Goal: Task Accomplishment & Management: Manage account settings

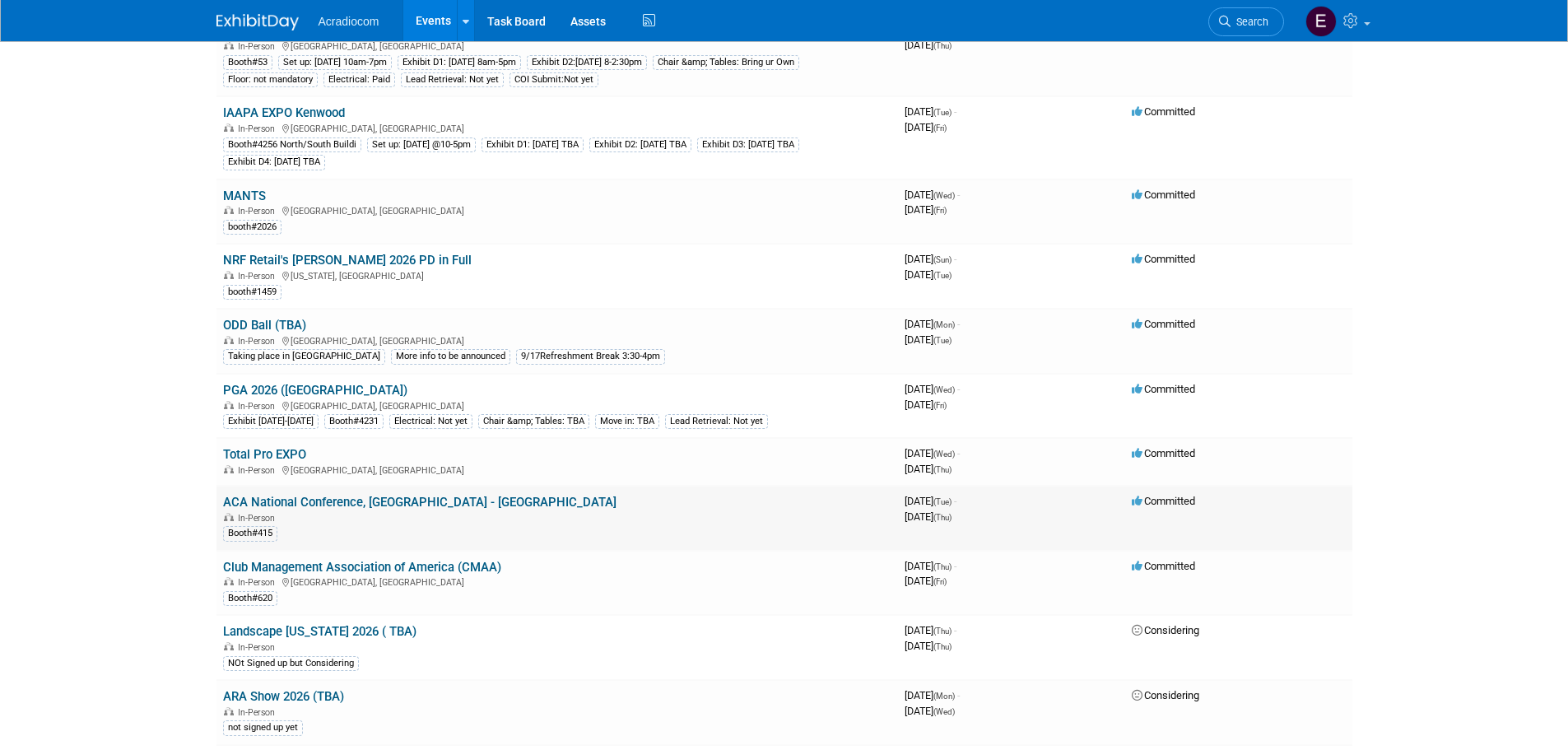
scroll to position [822, 0]
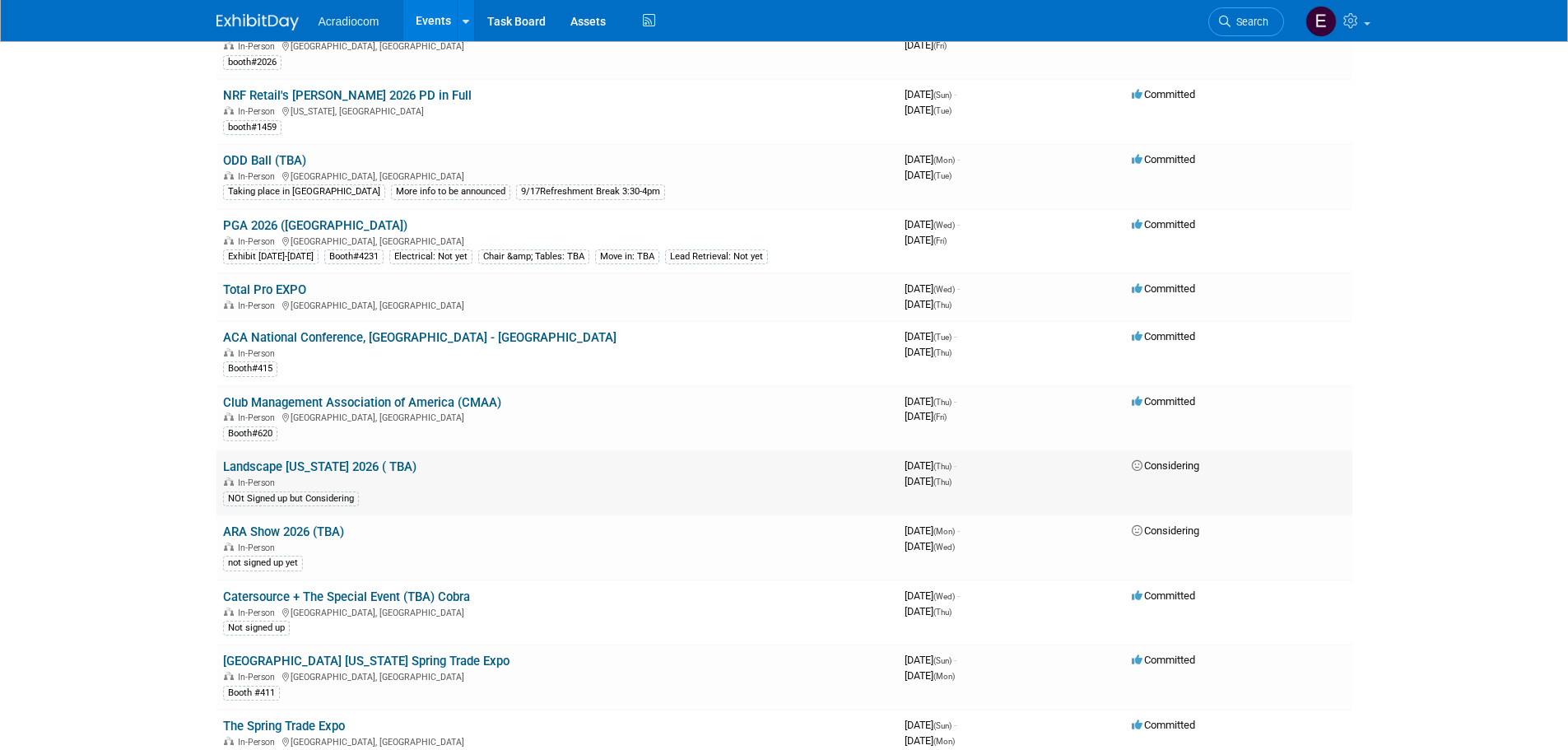
click at [362, 474] on link "Landscape [US_STATE] 2026 ( TBA)" at bounding box center [320, 467] width 193 height 15
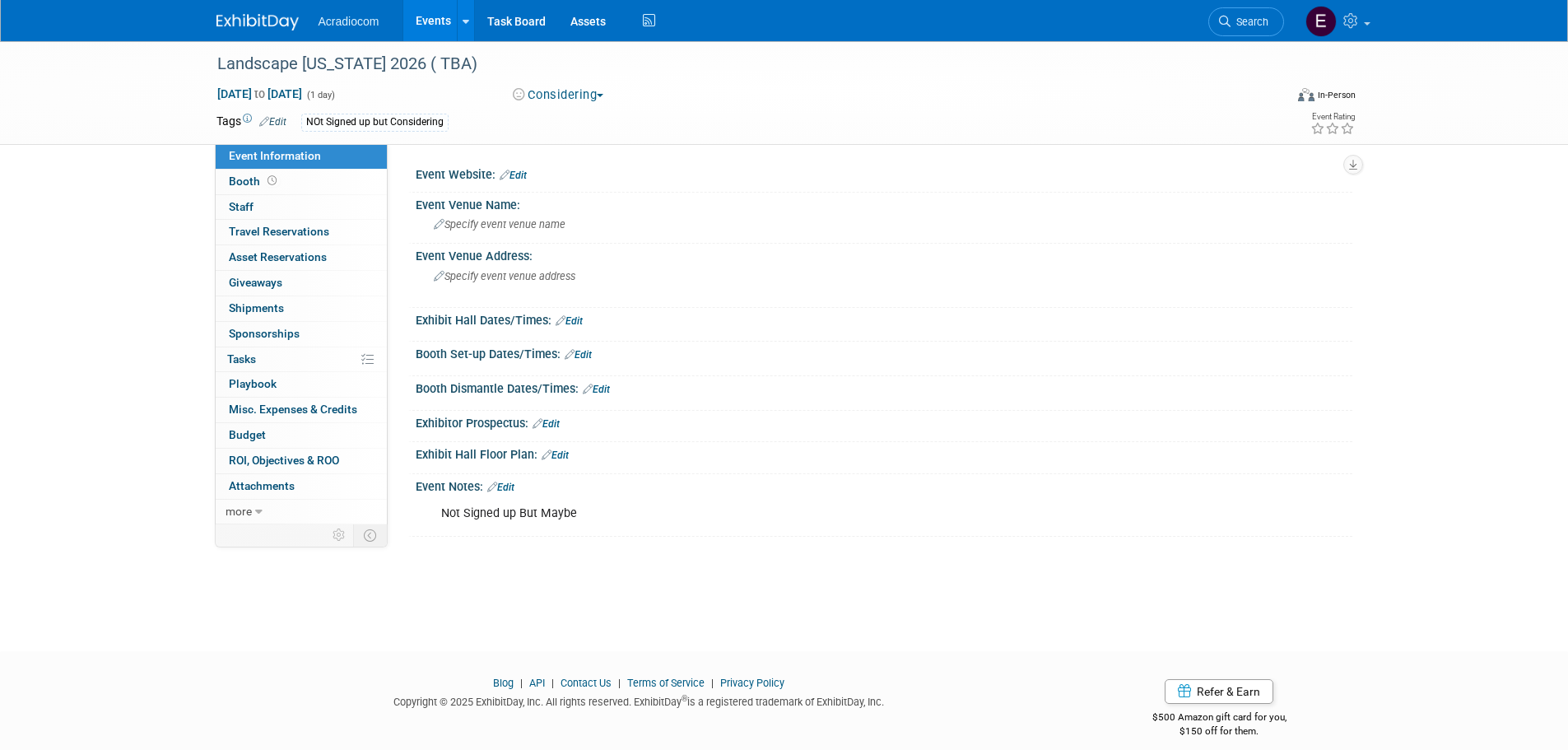
click at [274, 114] on span "Edit" at bounding box center [270, 121] width 32 height 13
click at [582, 110] on div "Tags Edit NOt Signed up but Considering" at bounding box center [689, 122] width 946 height 25
click at [590, 93] on button "Considering" at bounding box center [559, 95] width 103 height 17
click at [594, 126] on link "Committed" at bounding box center [573, 122] width 130 height 23
click at [286, 119] on link "Edit" at bounding box center [272, 122] width 27 height 12
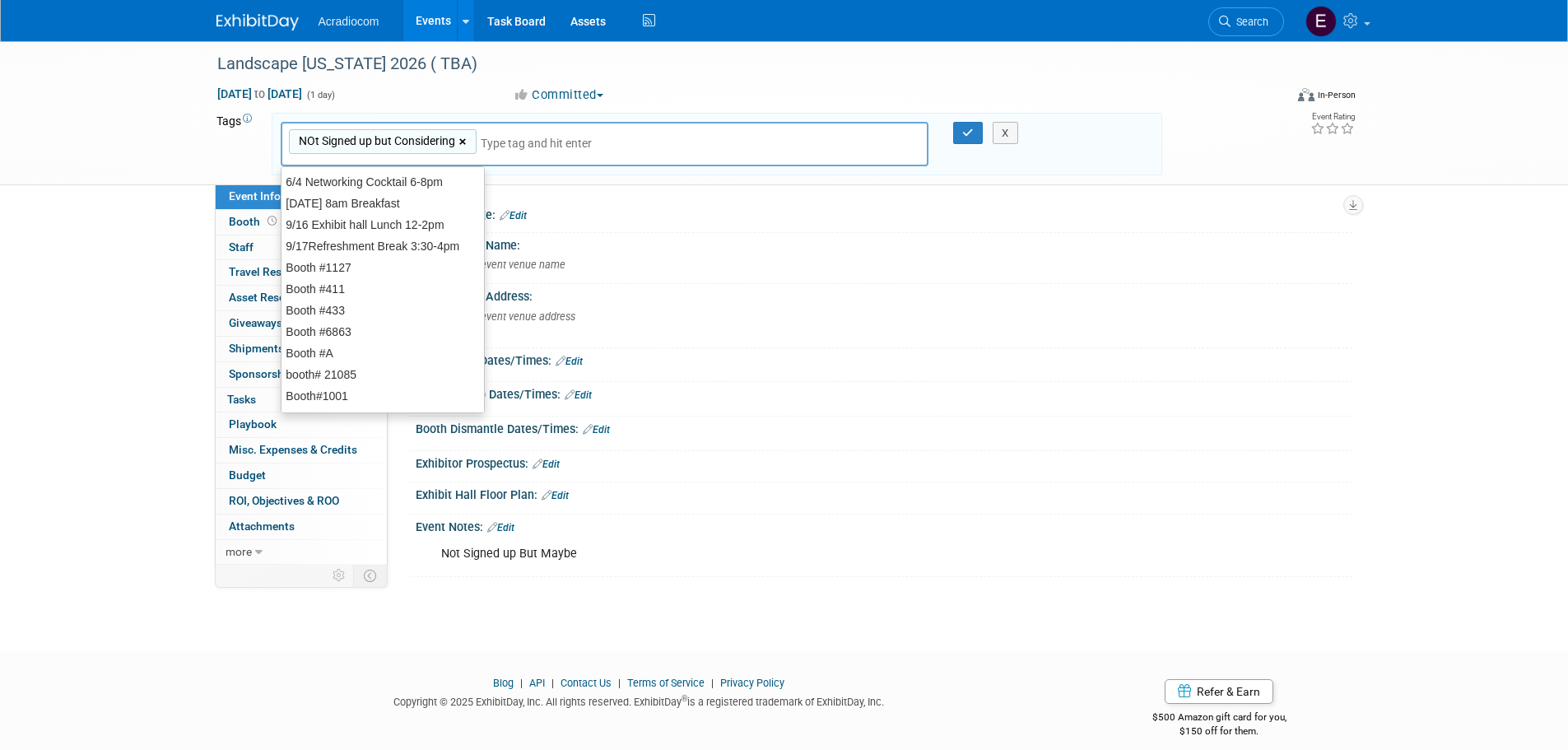
click at [462, 137] on link "×" at bounding box center [465, 142] width 11 height 19
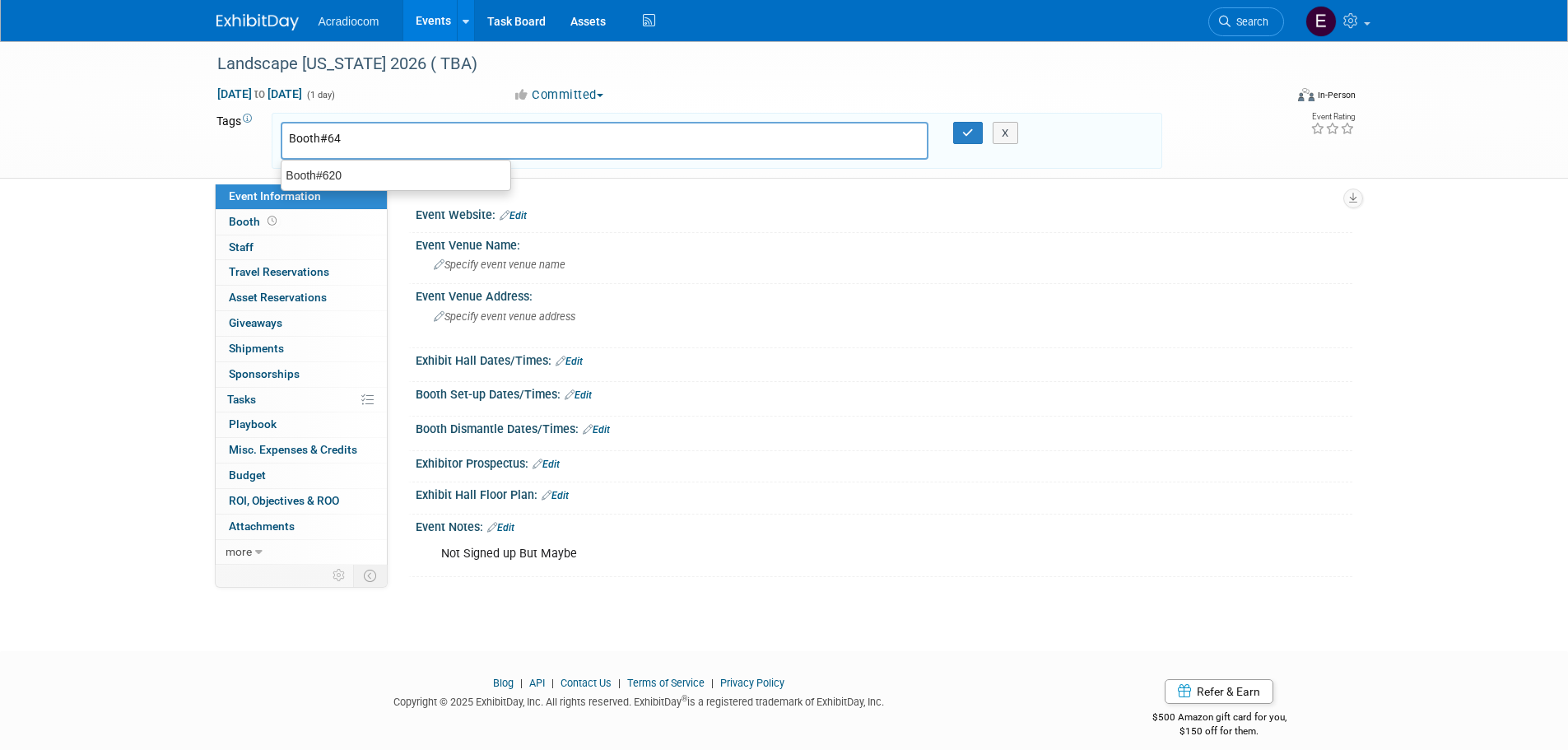
type input "Booth#643"
click at [527, 216] on link "Edit" at bounding box center [513, 216] width 27 height 12
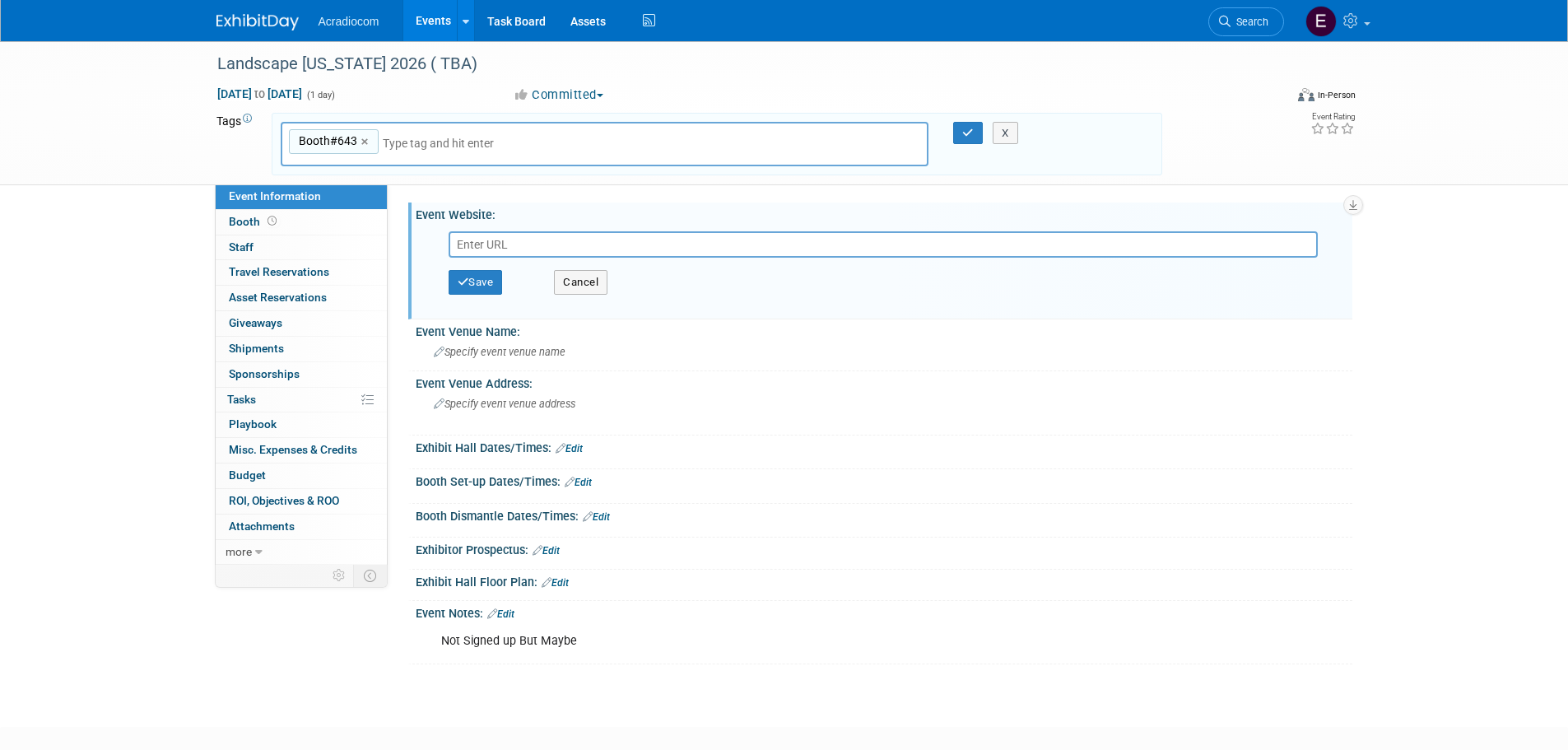
paste input "https://njlandscapeshow.com/"
type input "https://njlandscapeshow.com/"
click at [483, 291] on button "Save" at bounding box center [475, 282] width 54 height 25
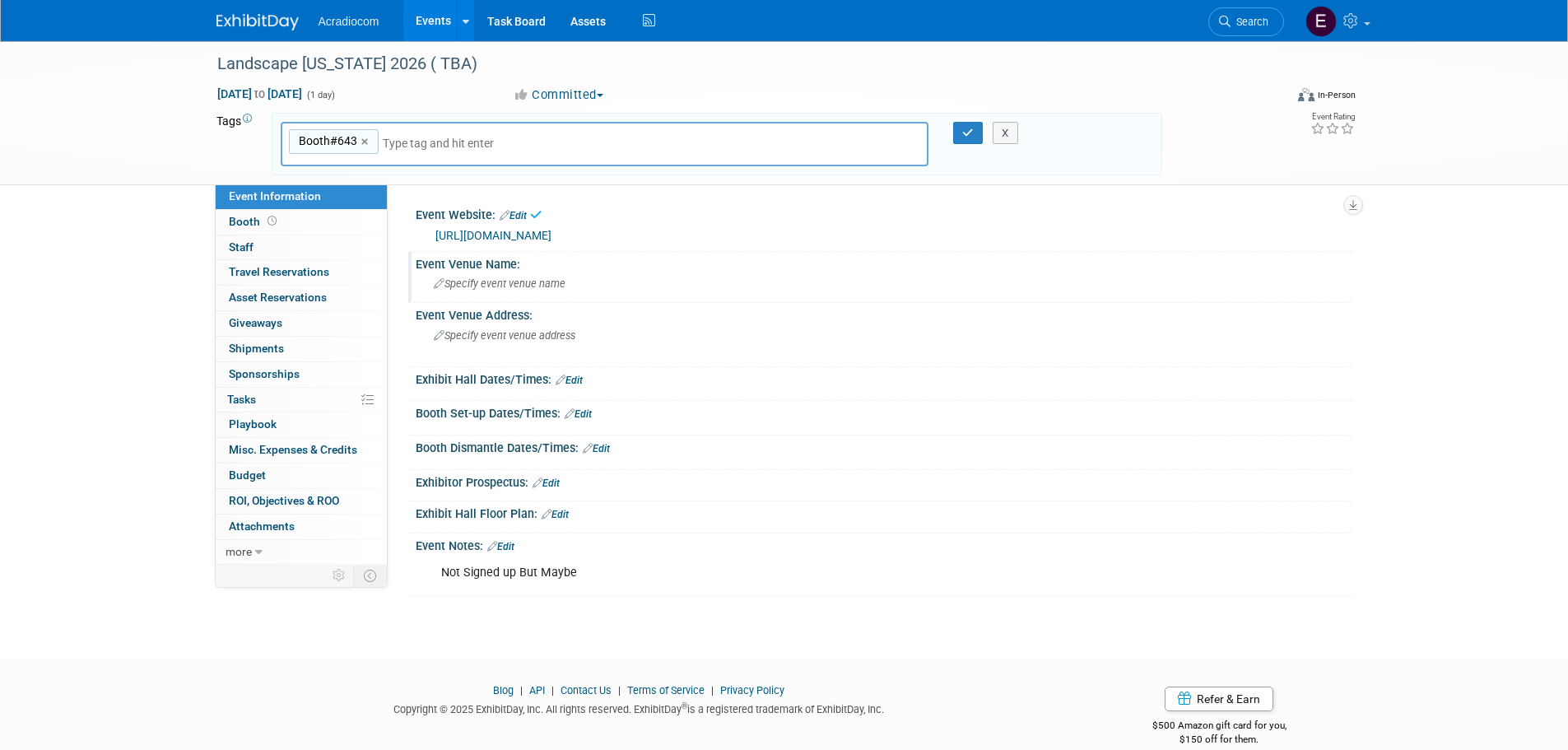
click at [508, 296] on div "Specify event venue name" at bounding box center [884, 283] width 912 height 26
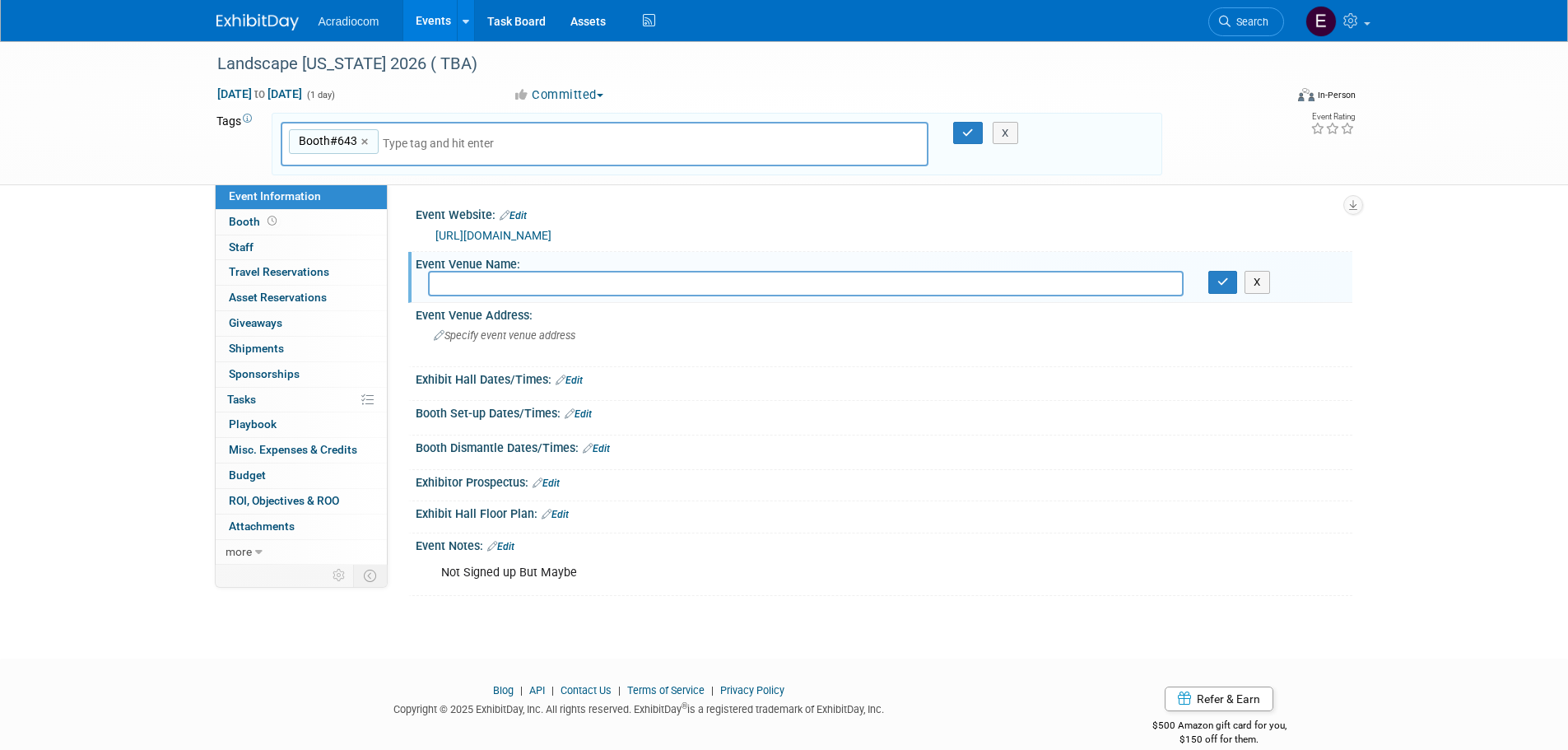
paste input "Meadowlands Exposition Center"
type input "Meadowlands Exposition Center"
click at [1221, 280] on icon "button" at bounding box center [1223, 281] width 12 height 11
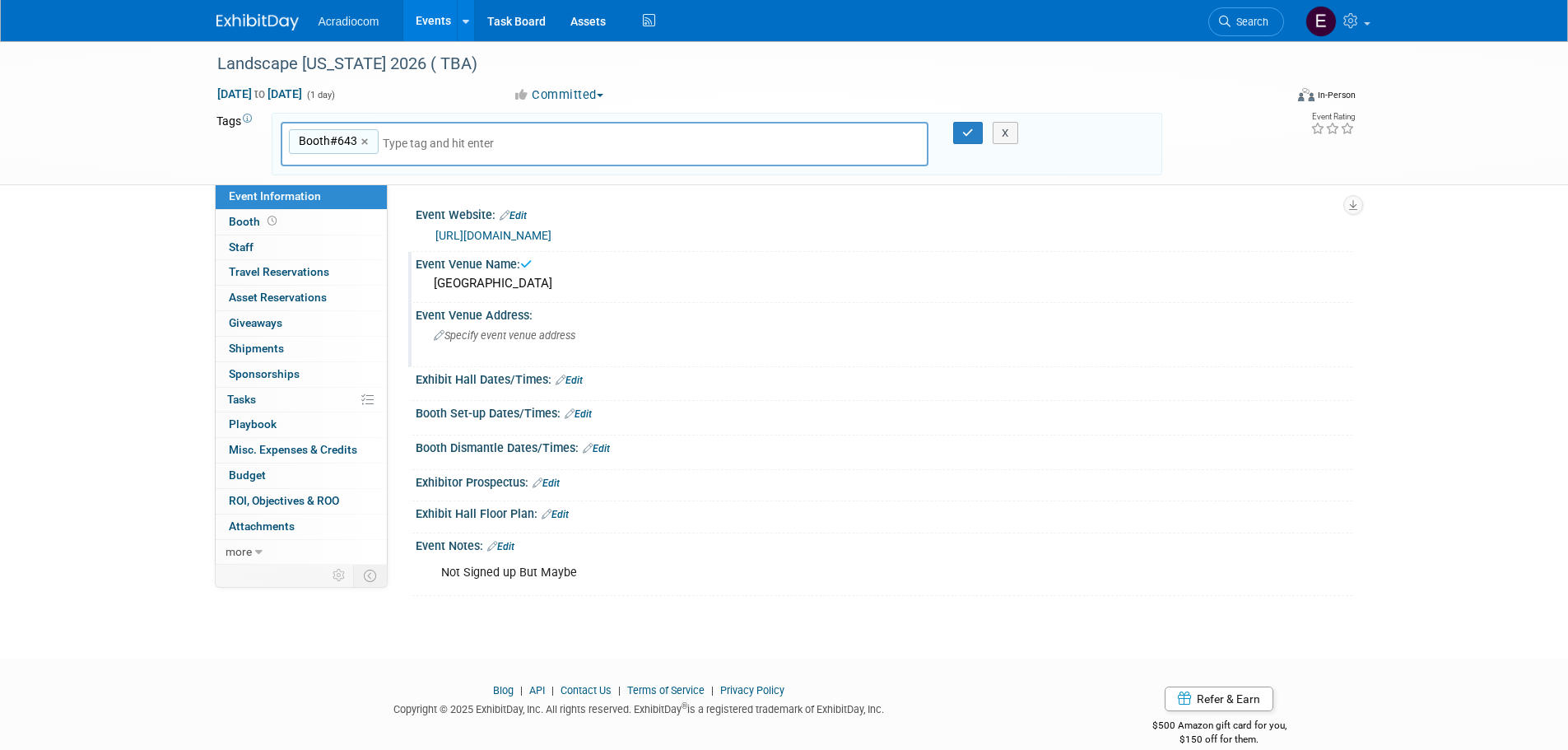
click at [546, 335] on span "Specify event venue address" at bounding box center [505, 335] width 142 height 12
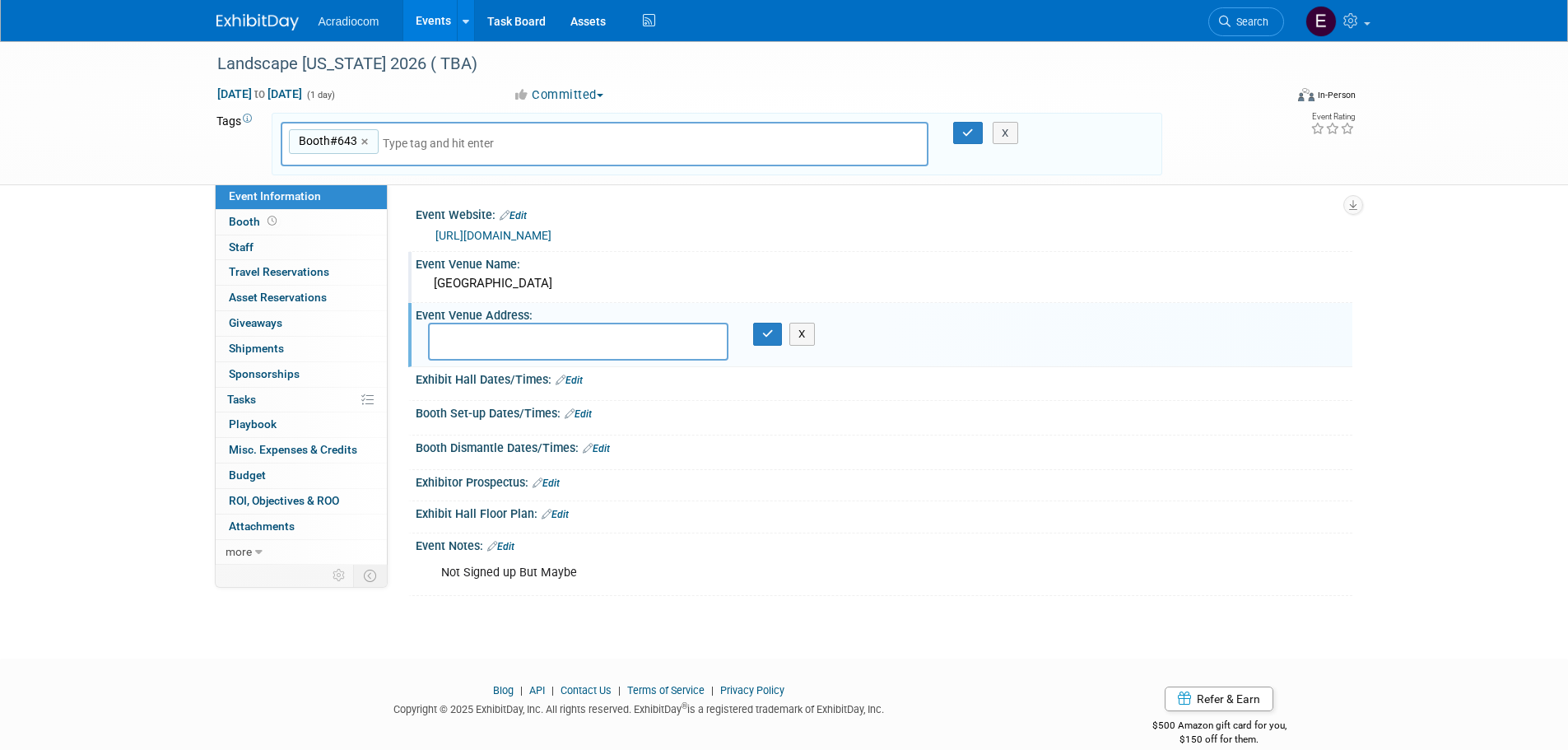
paste textarea "355 Plaza Drive Secaucus, NJ 07094"
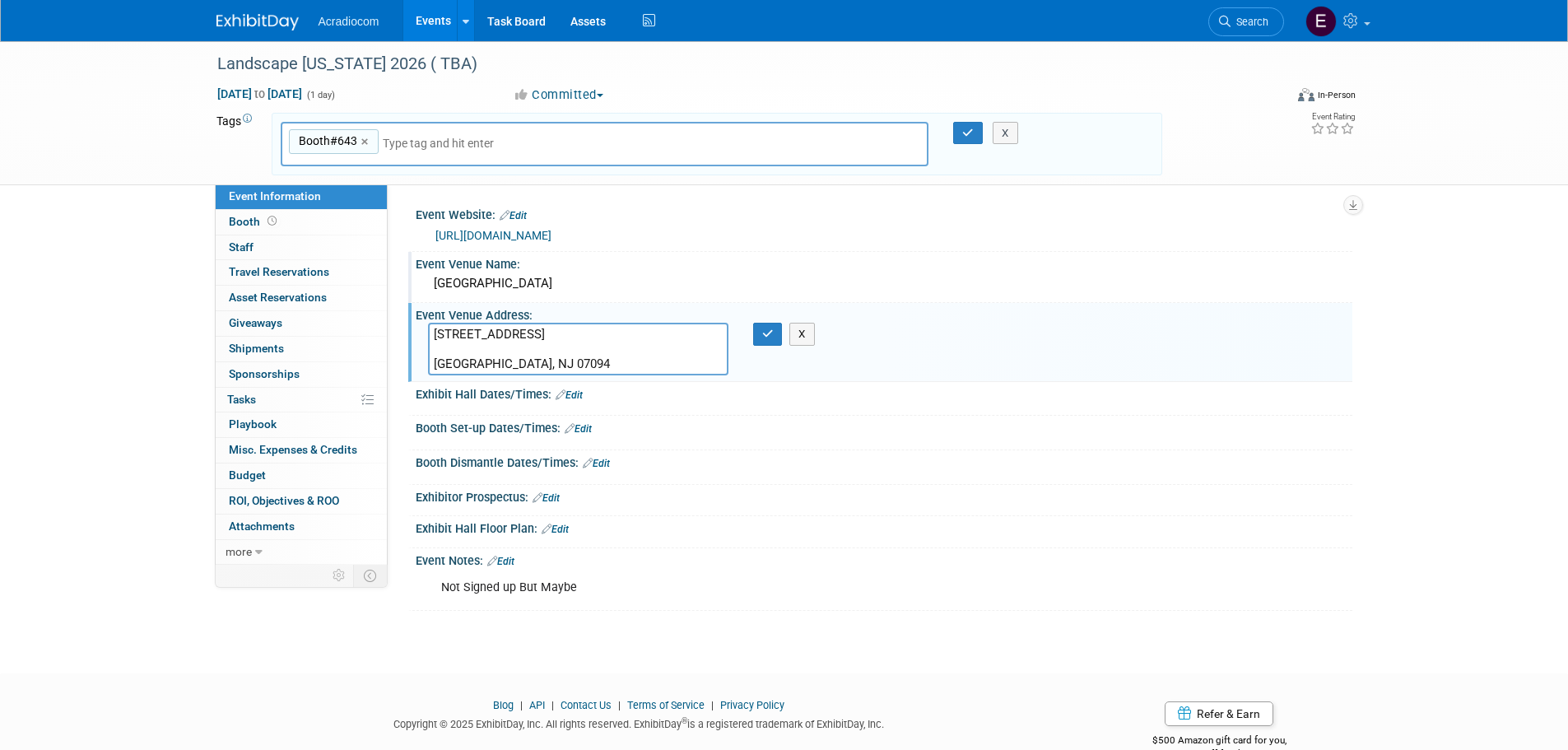
click at [520, 352] on textarea "355 Plaza Drive Secaucus, NJ 07094" at bounding box center [578, 348] width 301 height 52
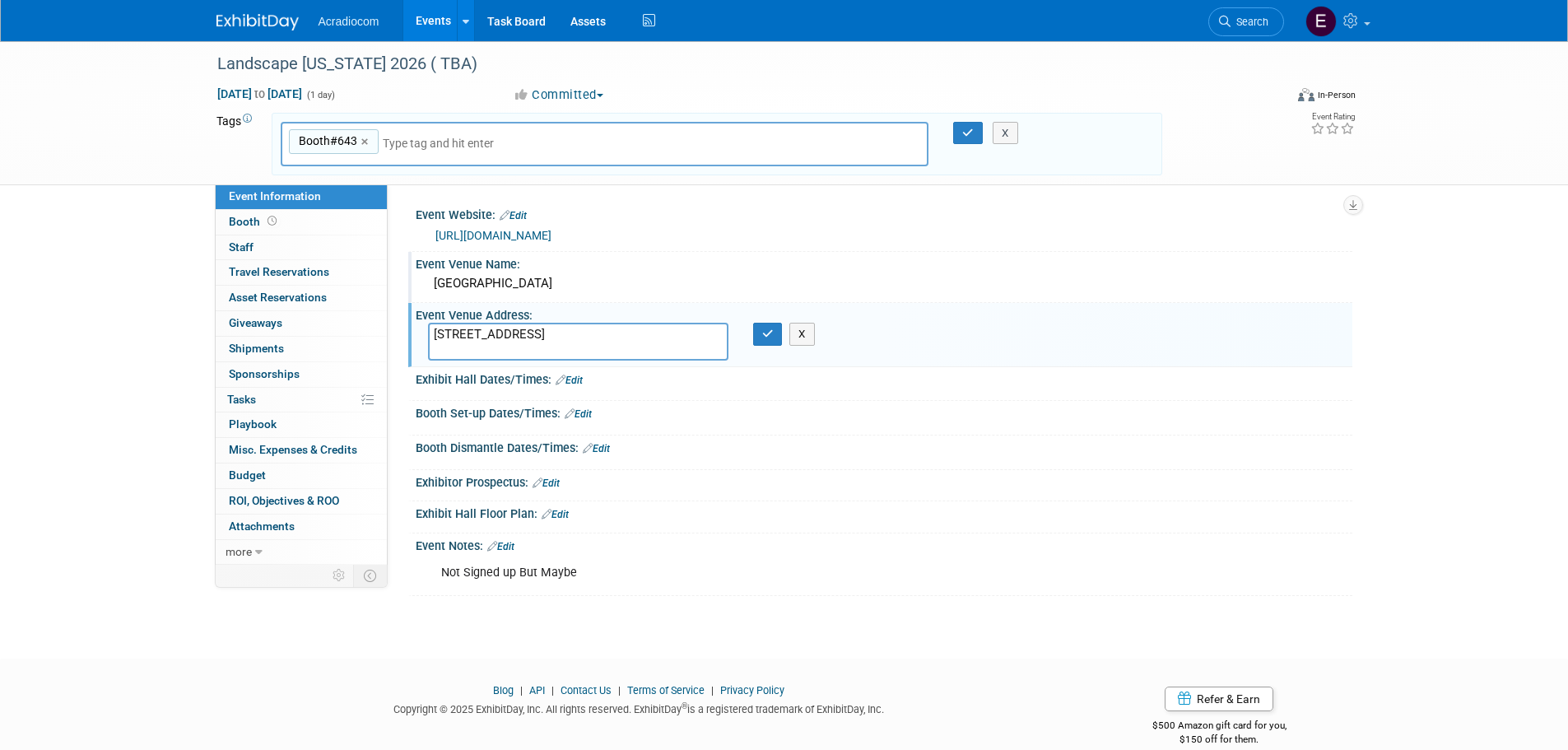
click at [436, 356] on textarea "355 Plaza Drive Secaucus, NJ 07094" at bounding box center [578, 340] width 301 height 37
type textarea "355 Plaza Drive Secaucus, NJ 07094"
click at [767, 337] on icon "button" at bounding box center [768, 333] width 12 height 11
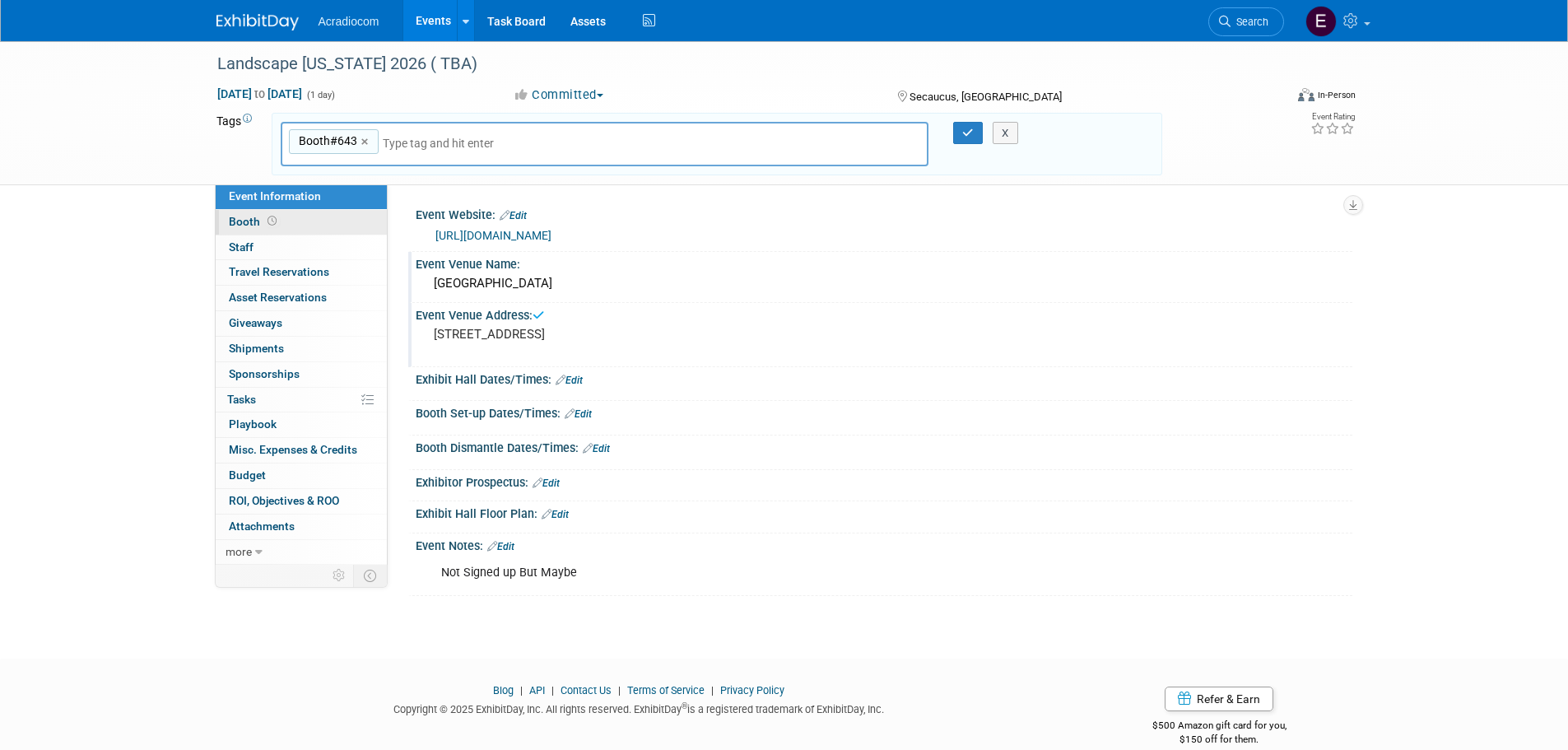
click at [340, 229] on link "Booth" at bounding box center [301, 222] width 172 height 25
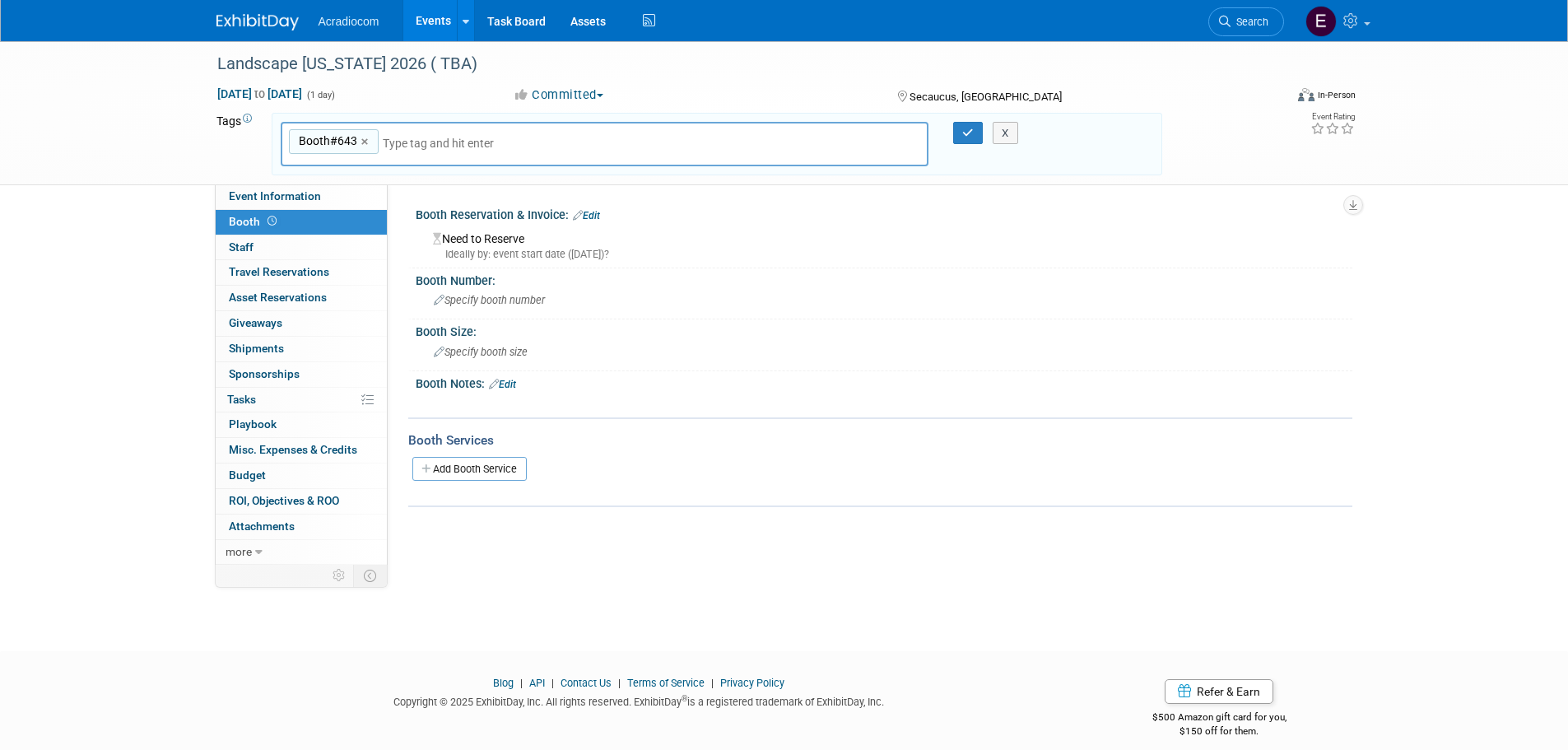
click at [596, 214] on link "Edit" at bounding box center [586, 216] width 27 height 12
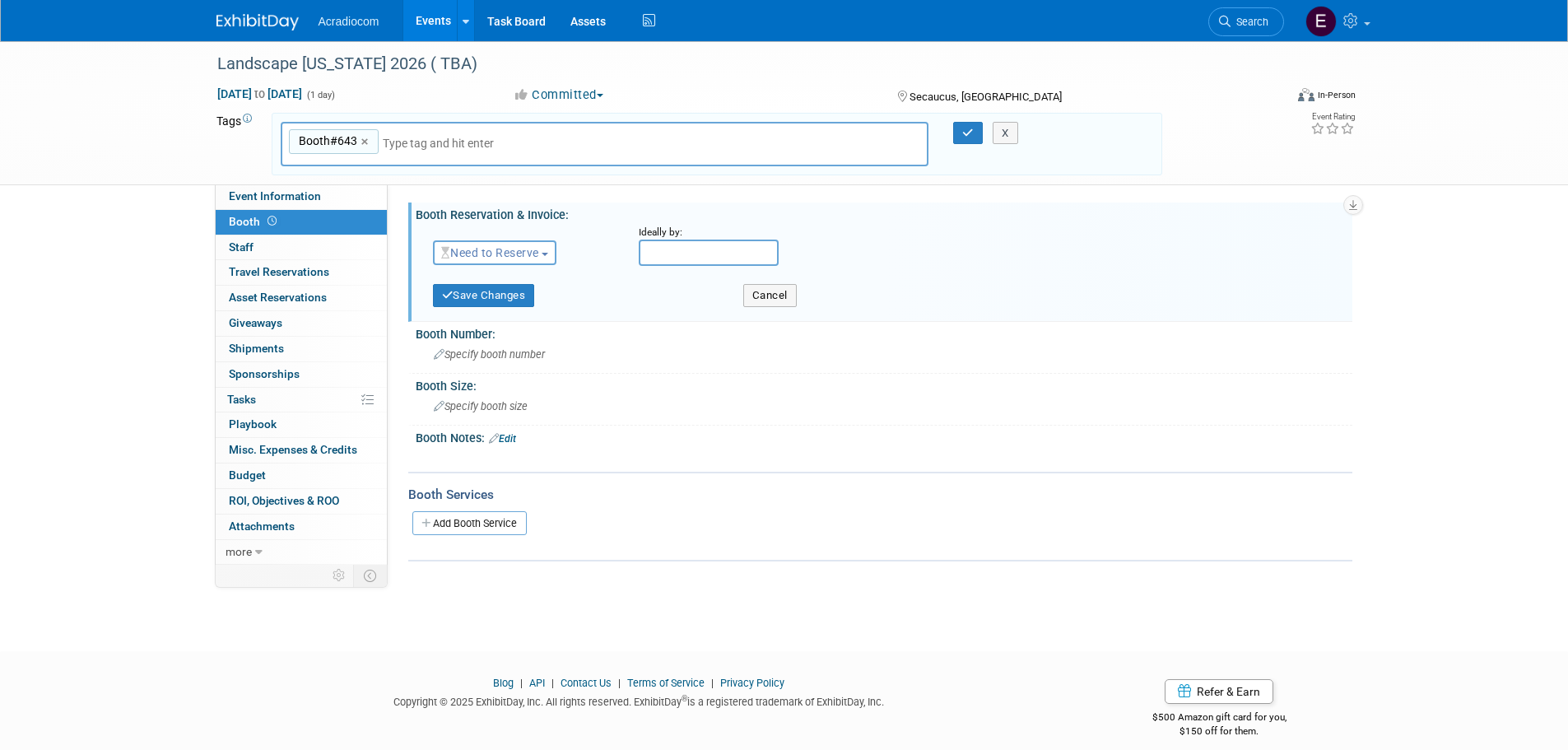
click at [488, 253] on span "Need to Reserve" at bounding box center [490, 253] width 98 height 13
click at [498, 300] on link "Reserved" at bounding box center [522, 304] width 177 height 23
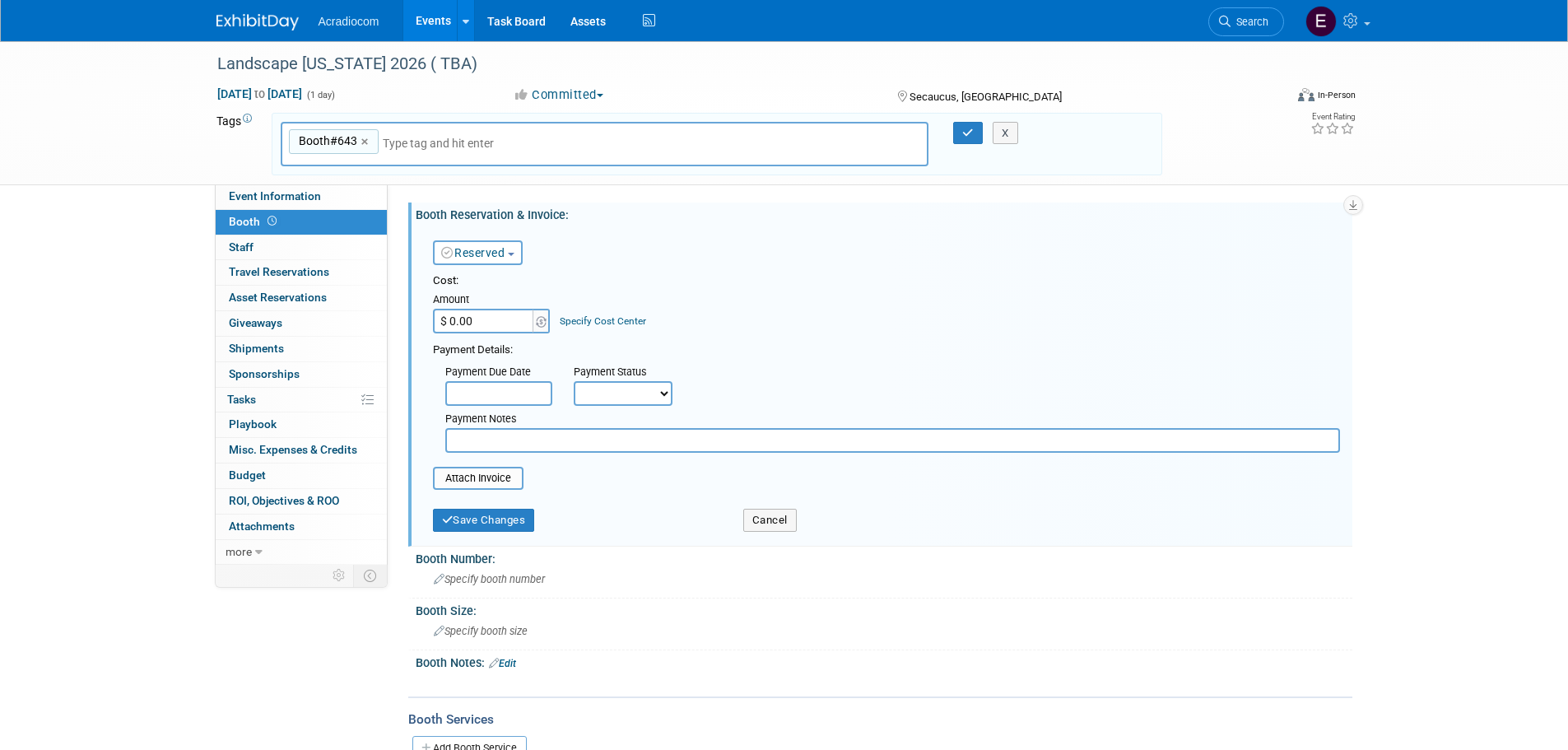
click at [493, 320] on input "$ 0.00" at bounding box center [485, 321] width 103 height 25
type input "$ 850.00"
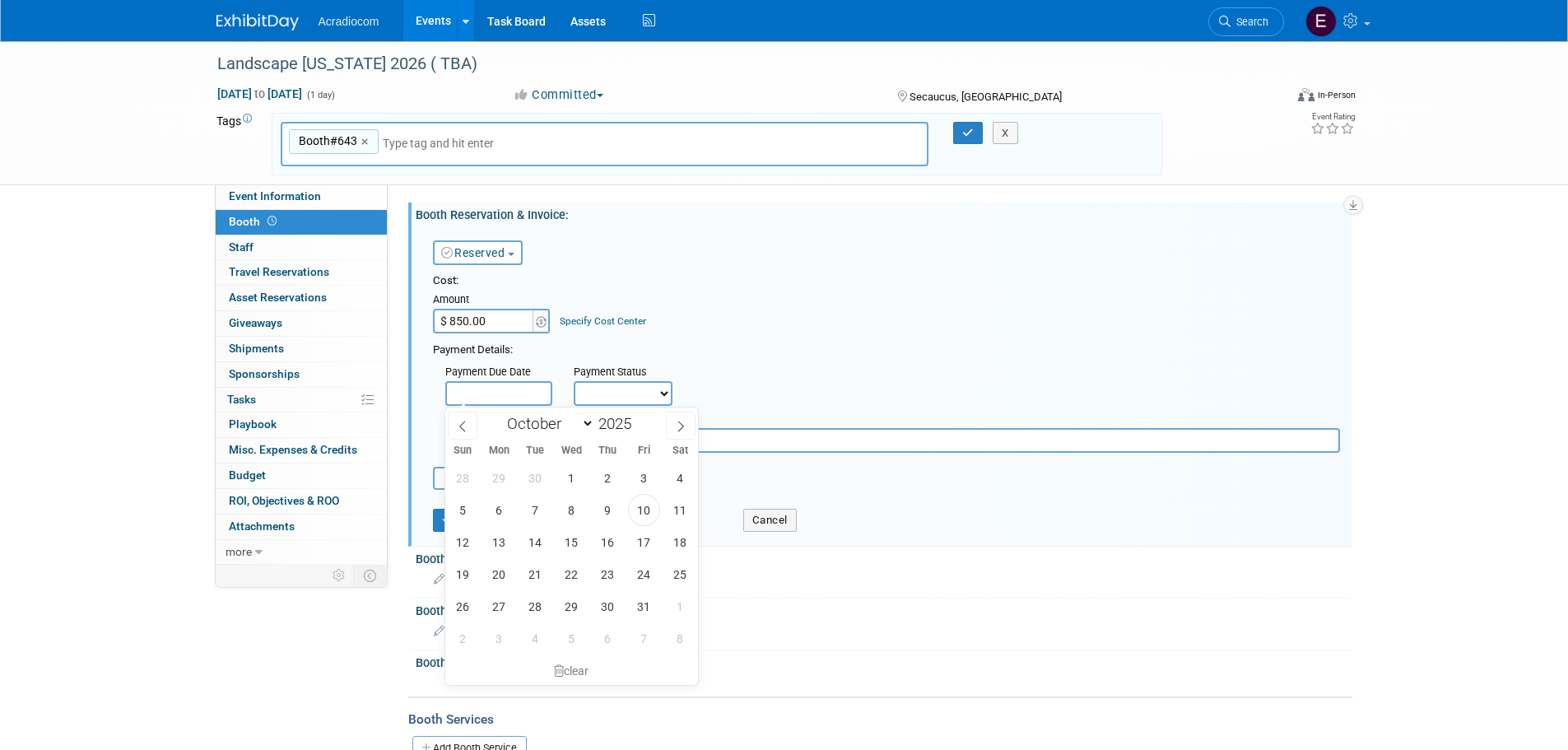
click at [501, 391] on input "text" at bounding box center [499, 394] width 107 height 25
click at [640, 514] on span "10" at bounding box center [644, 509] width 32 height 32
type input "Oct 10, 2025"
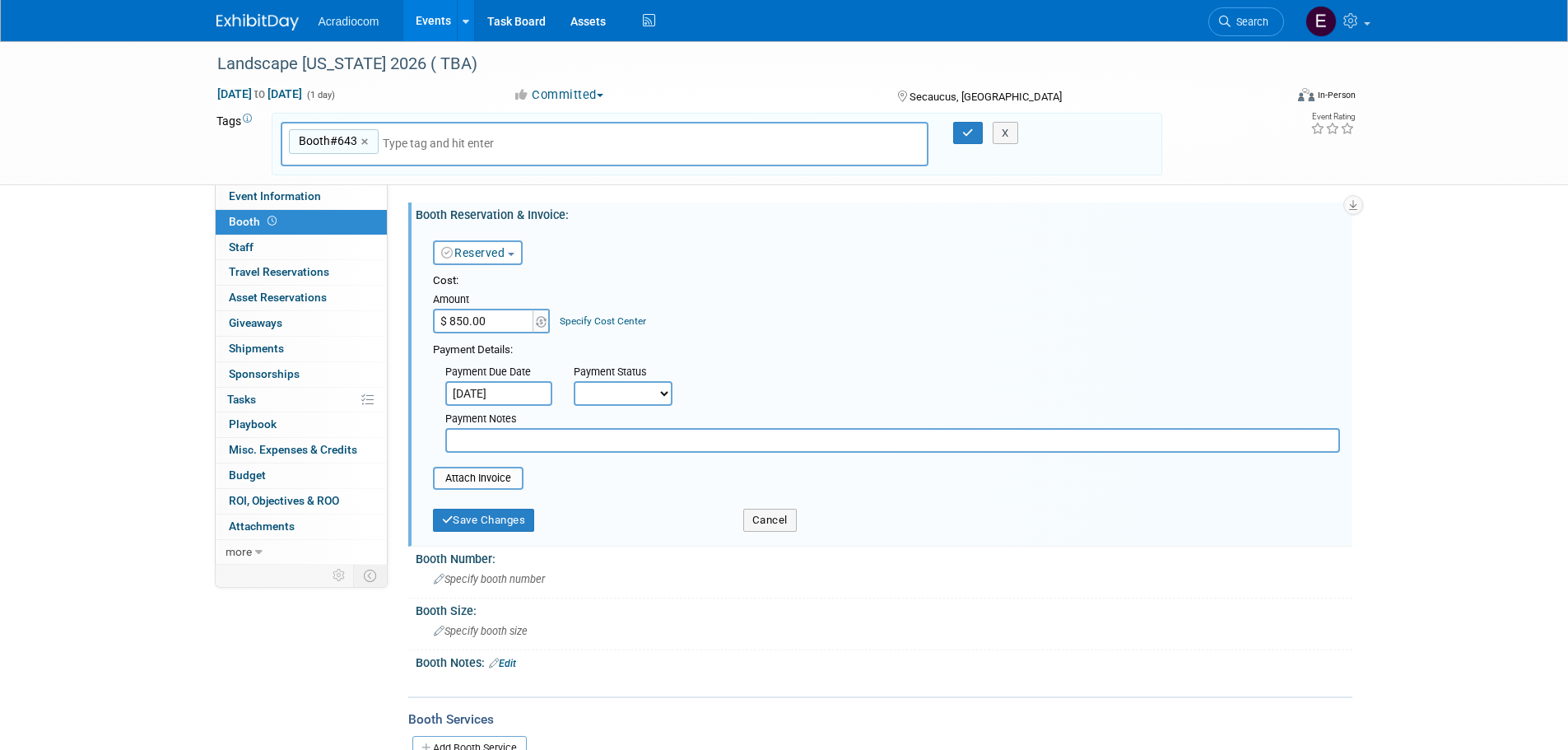
click at [630, 407] on div "Payment Notes" at bounding box center [893, 429] width 919 height 47
click at [630, 398] on select "Not Paid Yet Partially Paid Paid in Full" at bounding box center [623, 394] width 99 height 25
select select "1"
click at [574, 381] on select "Not Paid Yet Partially Paid Paid in Full" at bounding box center [623, 394] width 99 height 25
click at [514, 522] on button "Save Changes" at bounding box center [484, 520] width 102 height 23
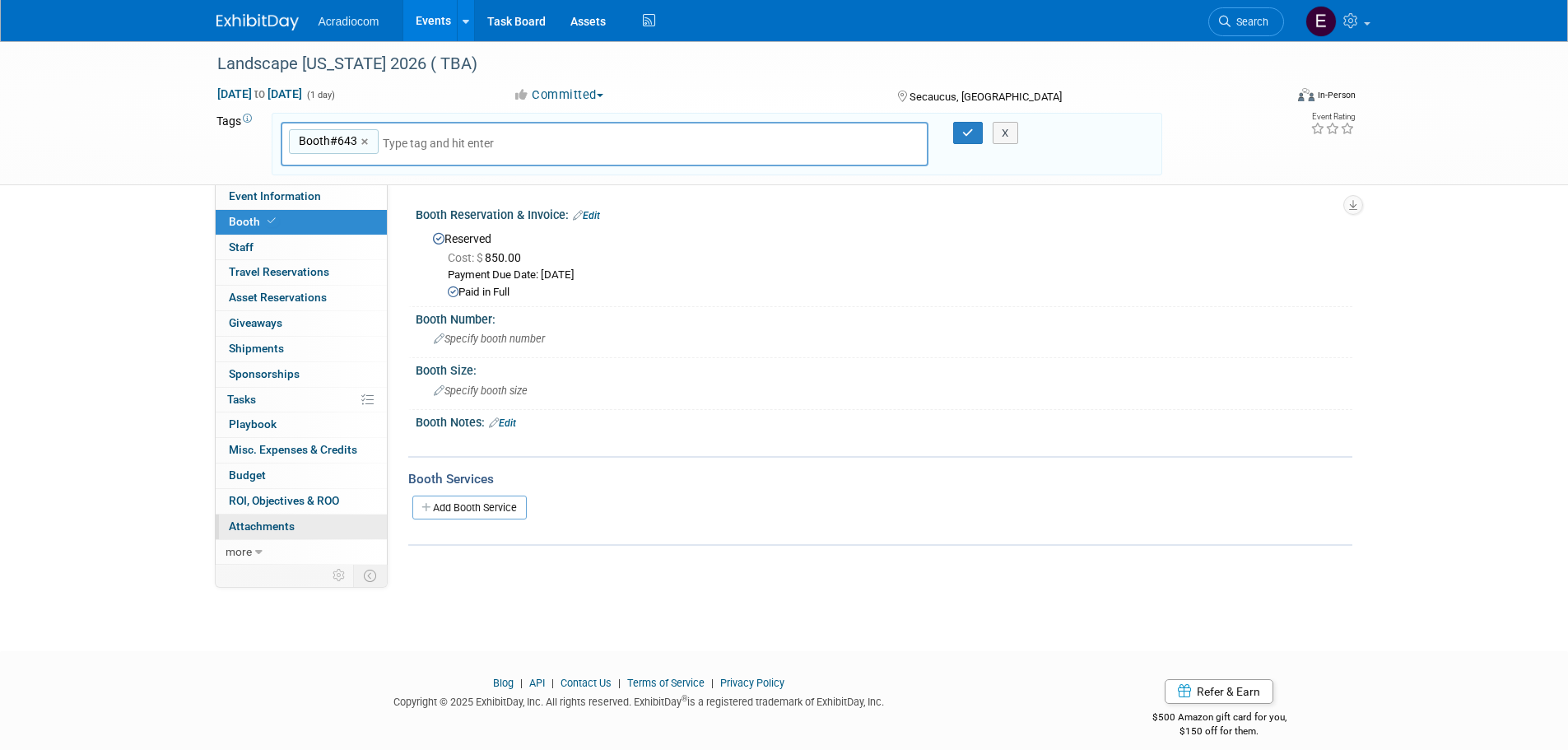
click at [269, 529] on span "Attachments 0" at bounding box center [261, 526] width 66 height 13
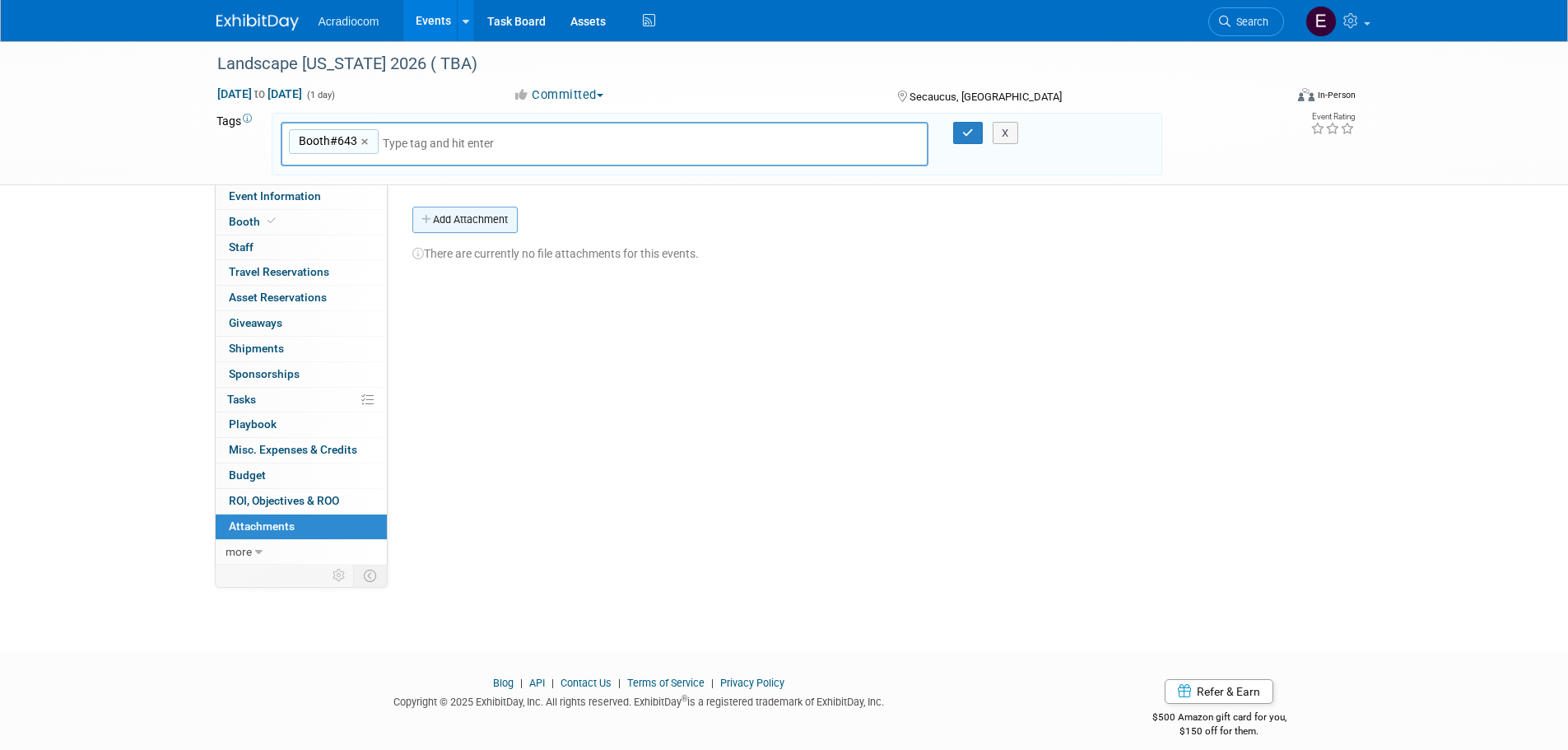
click at [500, 206] on button "Add Attachment" at bounding box center [465, 220] width 106 height 27
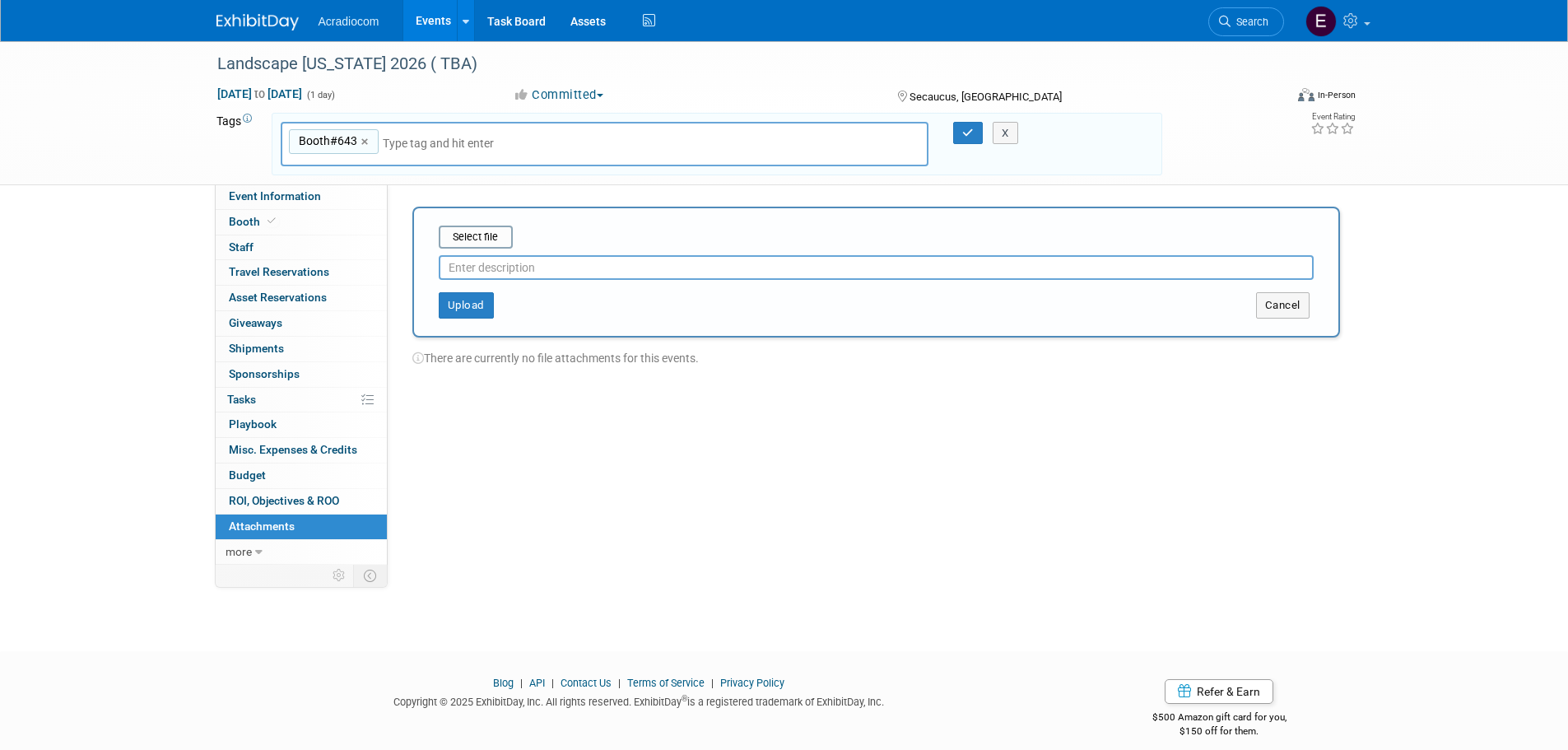
click at [485, 276] on input "text" at bounding box center [876, 267] width 875 height 25
type input "booth Contract"
click at [492, 244] on input "file" at bounding box center [413, 237] width 196 height 20
click at [450, 296] on button "Upload" at bounding box center [466, 299] width 55 height 27
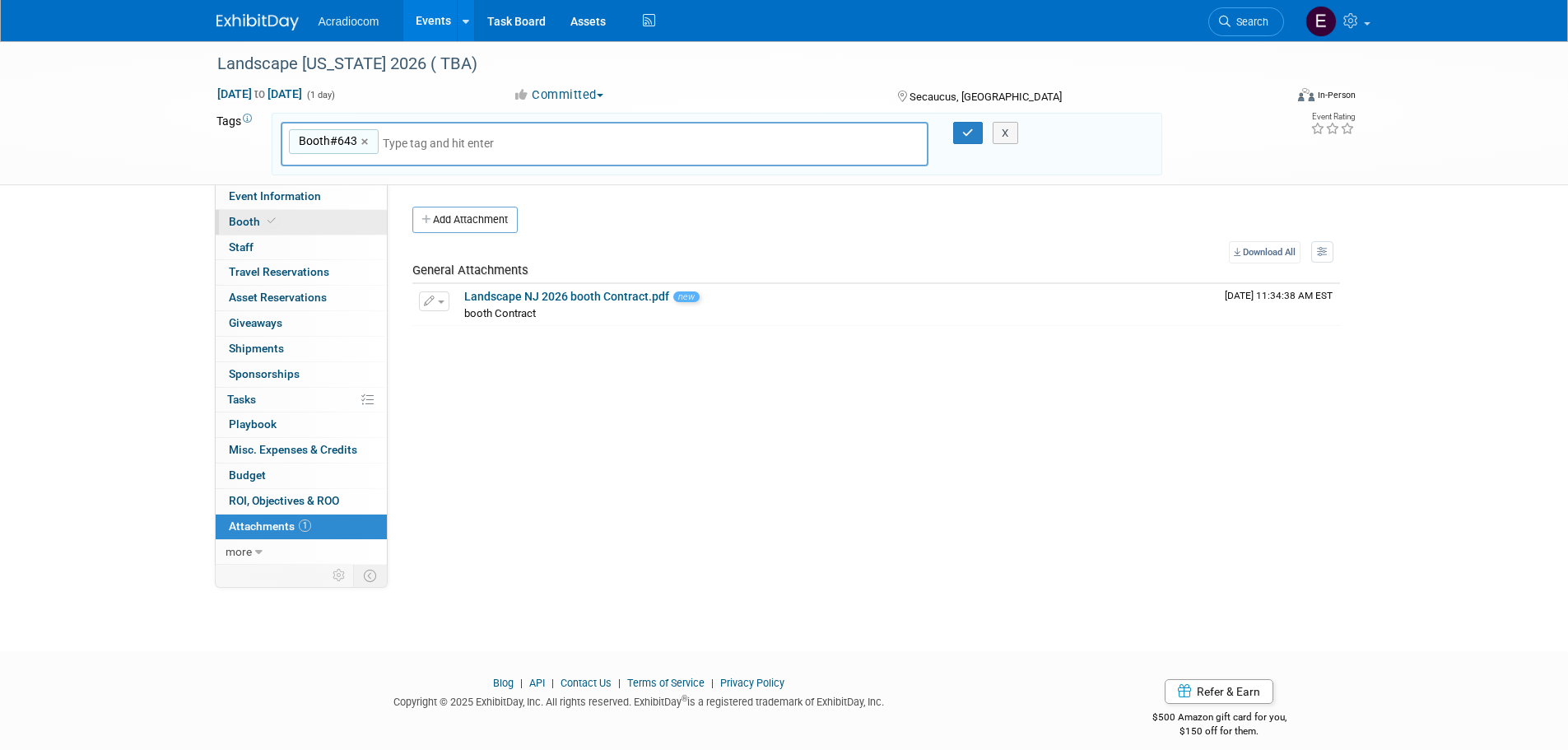
click at [309, 221] on link "Booth" at bounding box center [301, 222] width 172 height 25
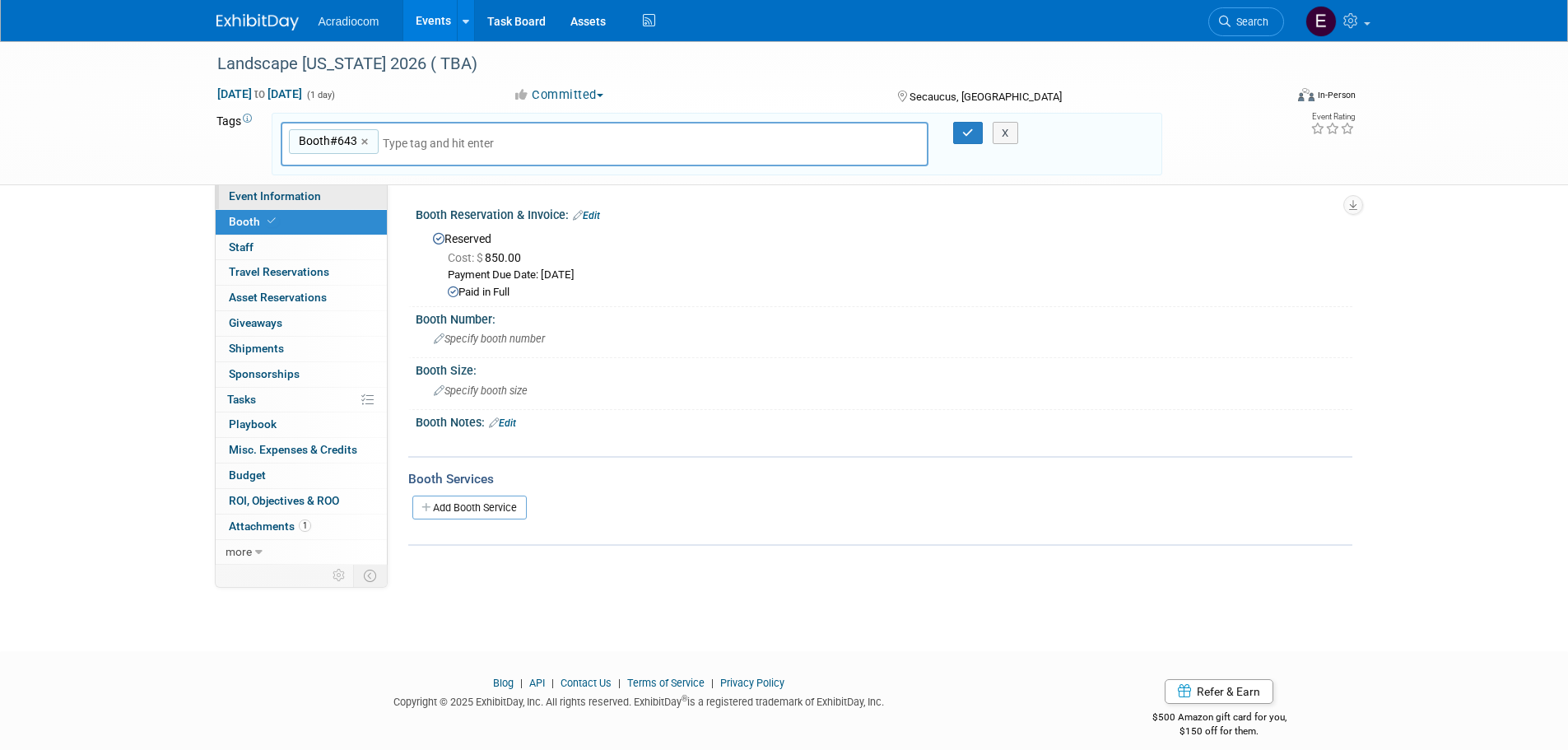
click at [328, 188] on link "Event Information" at bounding box center [301, 196] width 172 height 25
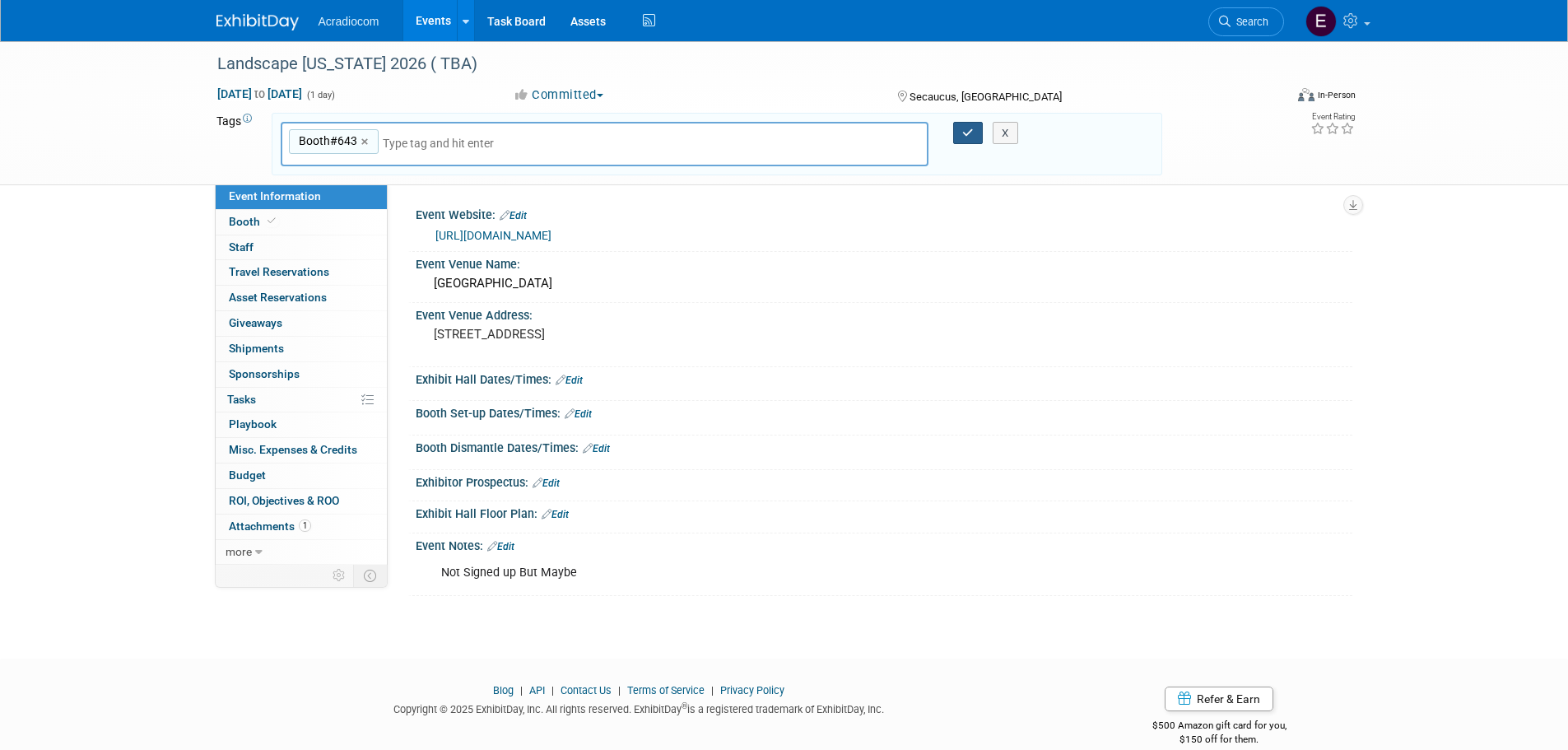
click at [965, 135] on icon "button" at bounding box center [968, 132] width 12 height 11
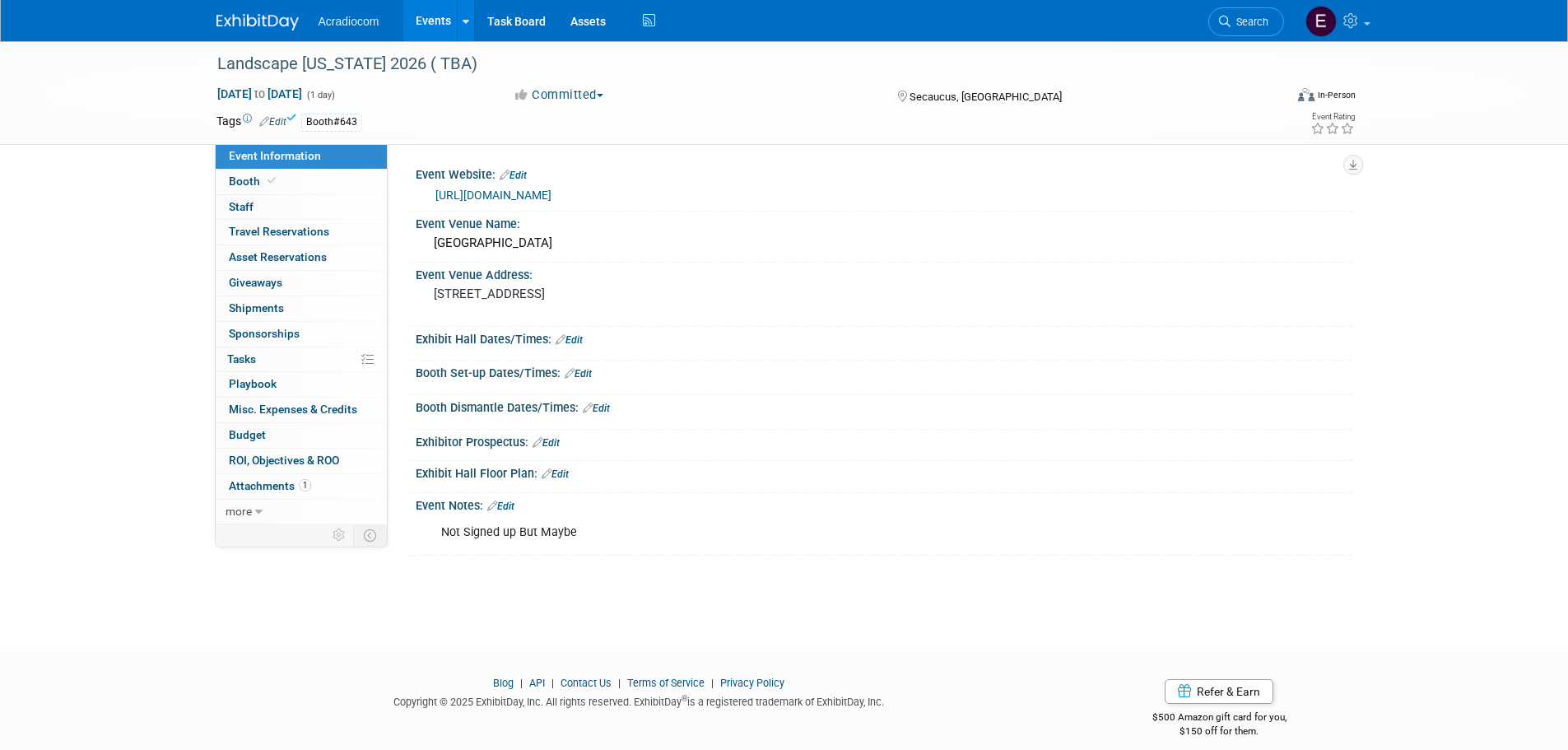
click at [267, 17] on img at bounding box center [257, 22] width 82 height 17
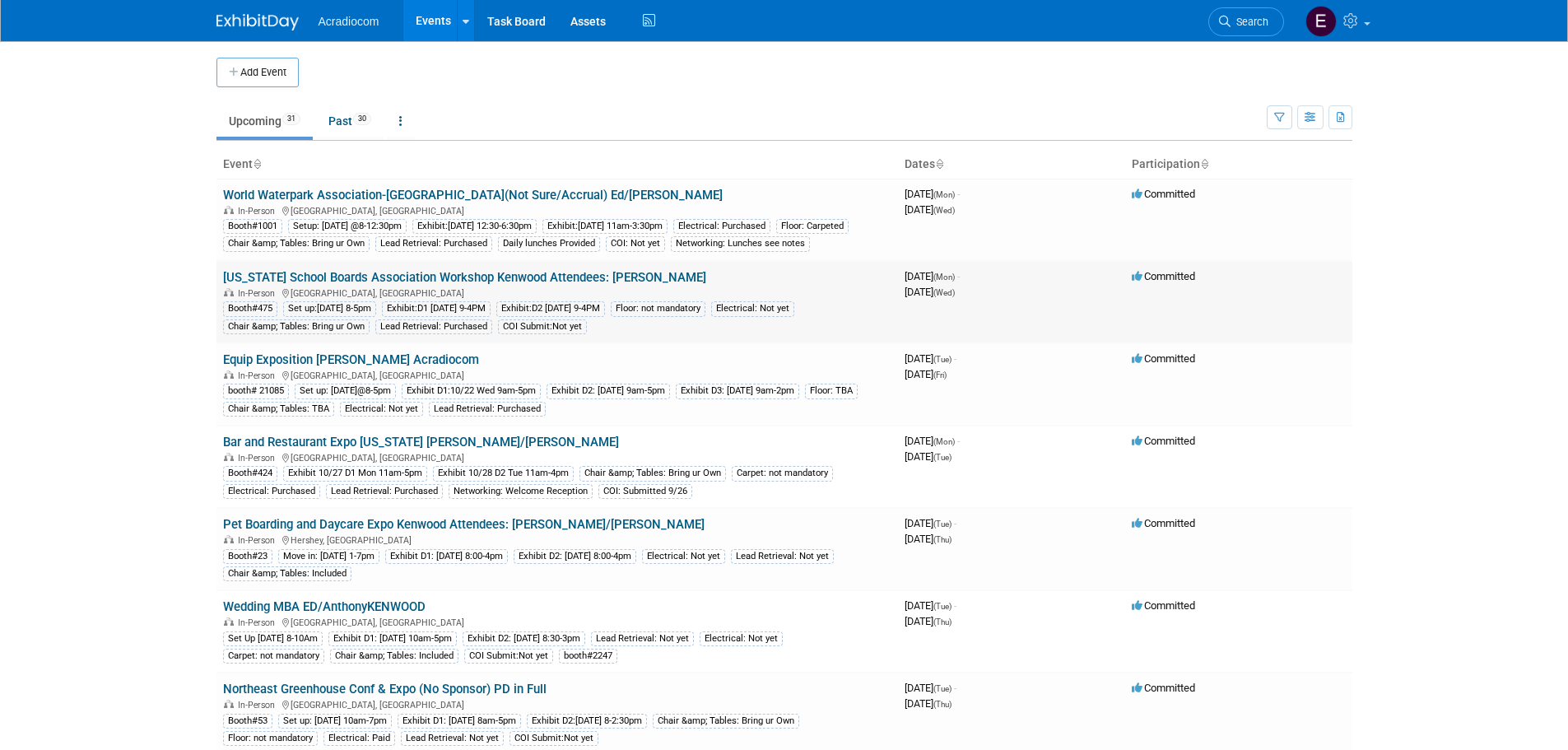
click at [545, 285] on link "[US_STATE] School Boards Association Workshop Kenwood Attendees: [PERSON_NAME]" at bounding box center [465, 277] width 483 height 15
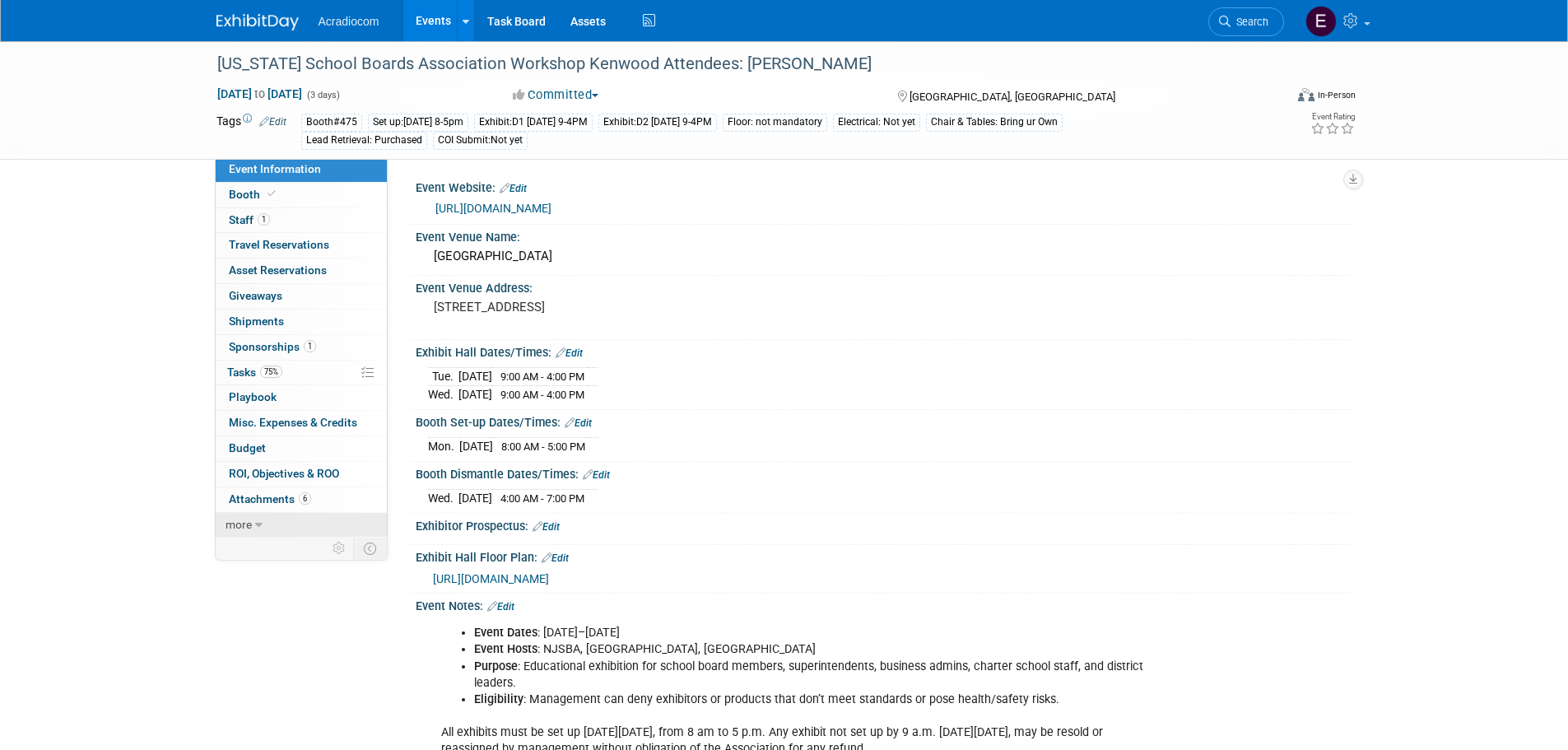
click at [293, 524] on link "more" at bounding box center [301, 525] width 172 height 25
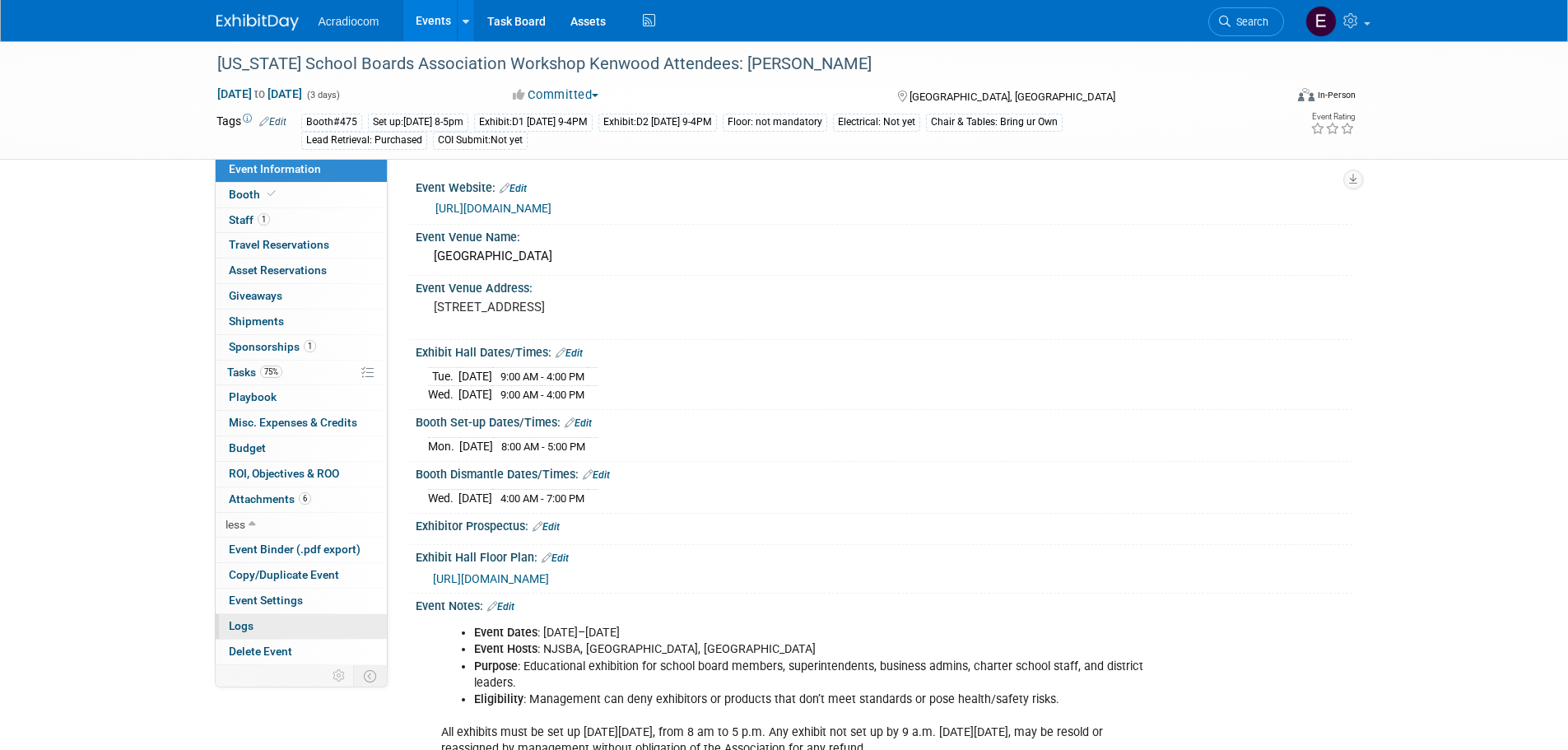
click at [298, 613] on link "Logs" at bounding box center [301, 626] width 172 height 25
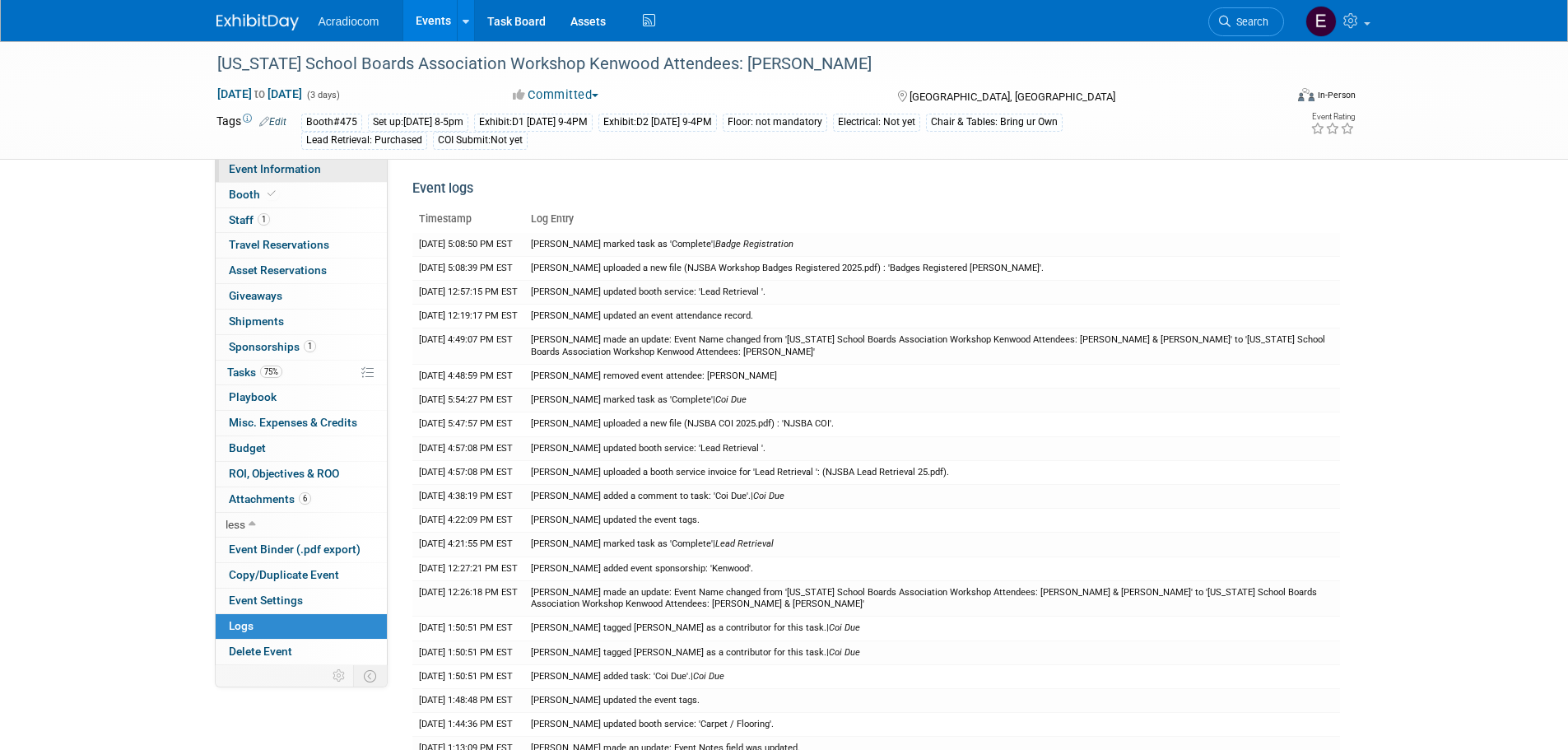
click at [291, 166] on span "Event Information" at bounding box center [275, 169] width 92 height 13
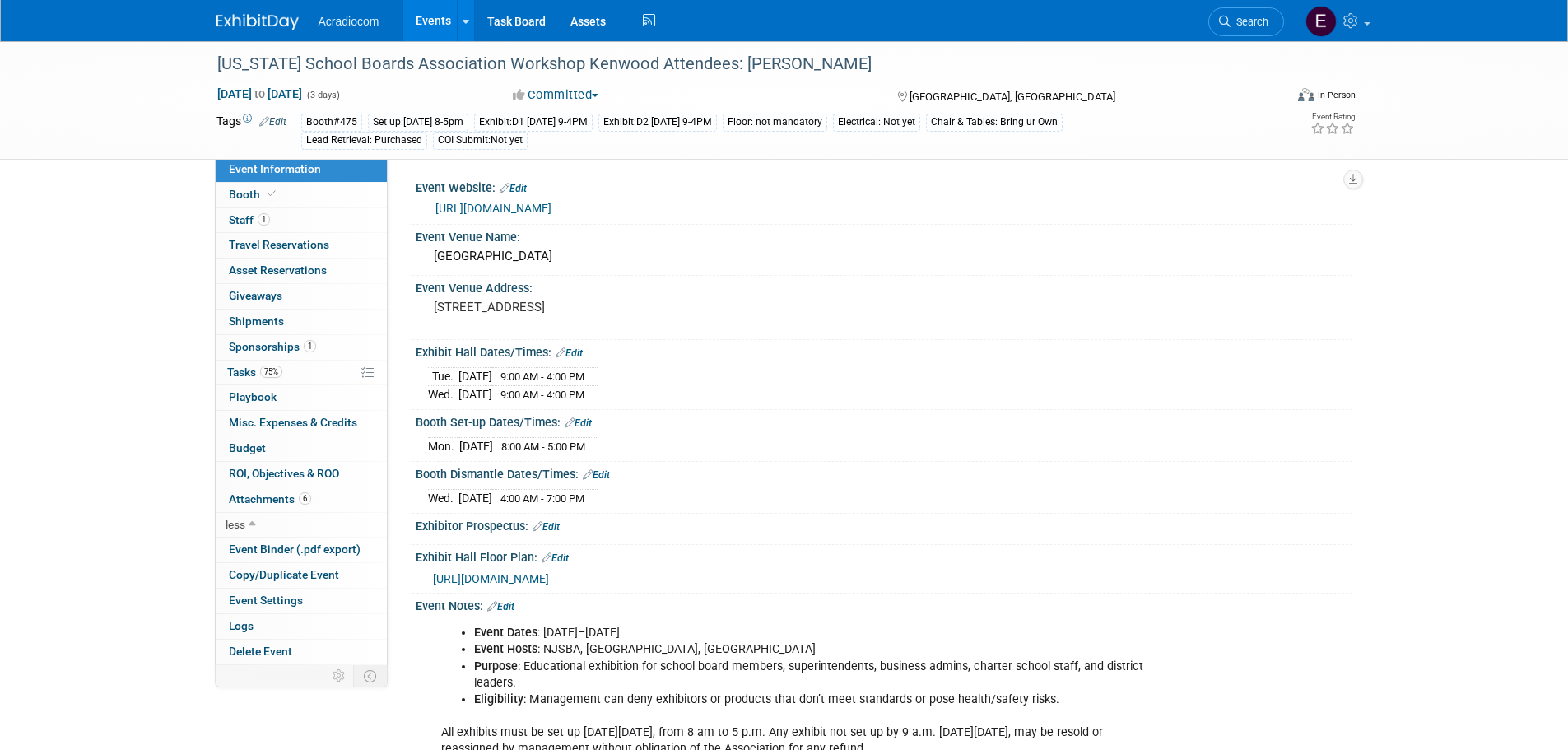
click at [551, 206] on link "https://workshop.njsba.org/" at bounding box center [493, 208] width 116 height 13
click at [308, 373] on link "75% Tasks 75%" at bounding box center [301, 373] width 172 height 25
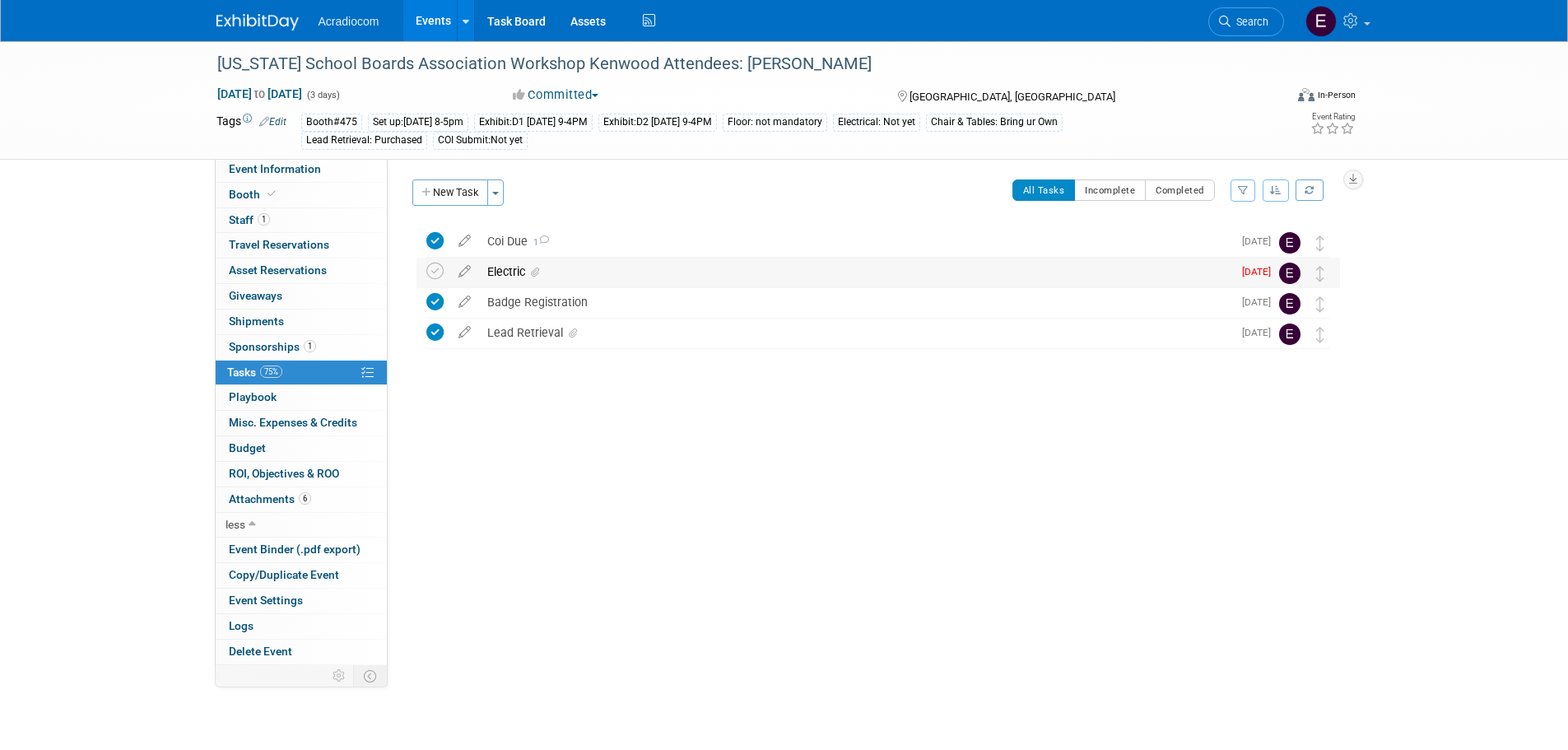
click at [573, 264] on div "Electric" at bounding box center [855, 271] width 753 height 28
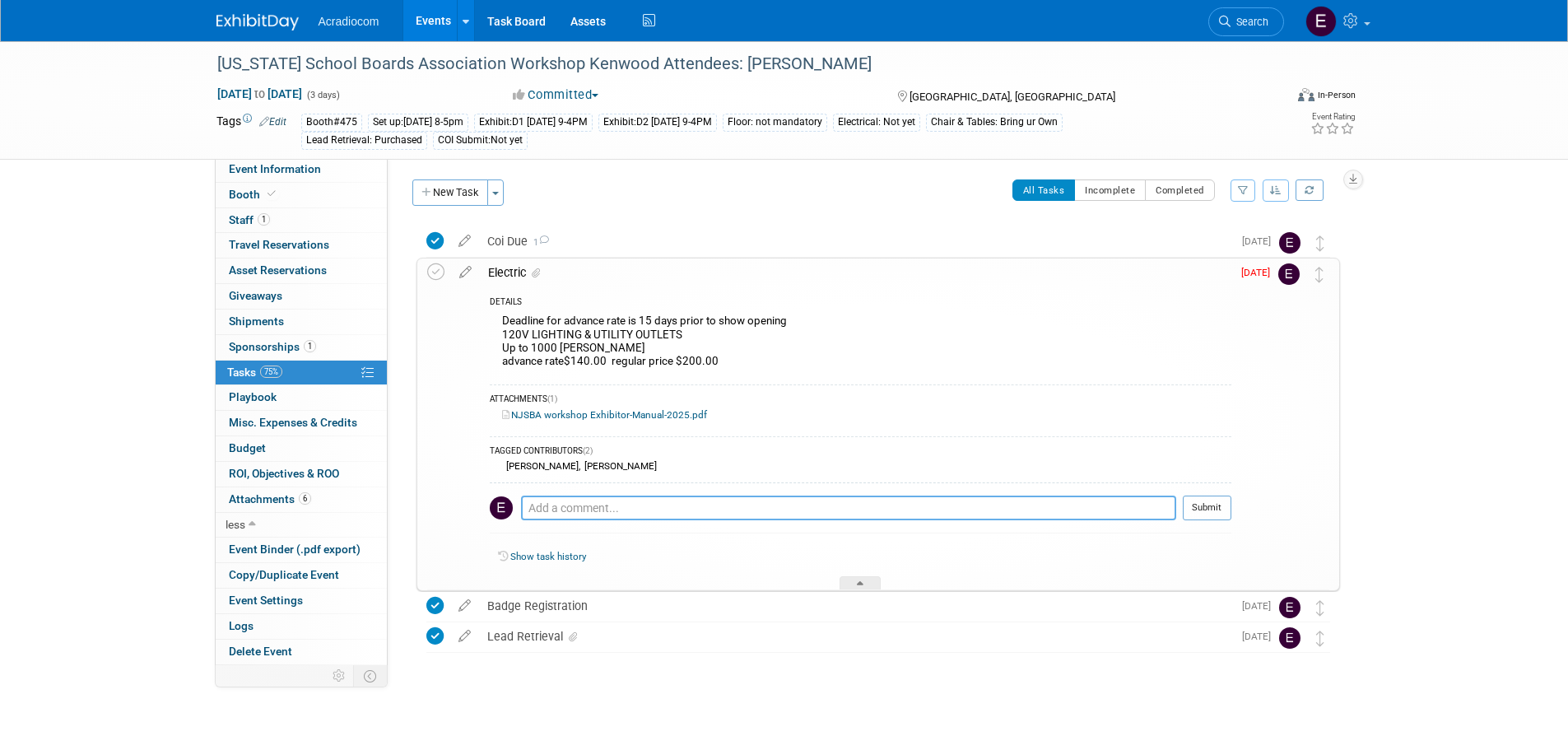
click at [588, 513] on textarea at bounding box center [849, 508] width 655 height 25
type textarea "emailed anthony waiting on response"
click at [1211, 500] on button "Submit" at bounding box center [1207, 508] width 48 height 25
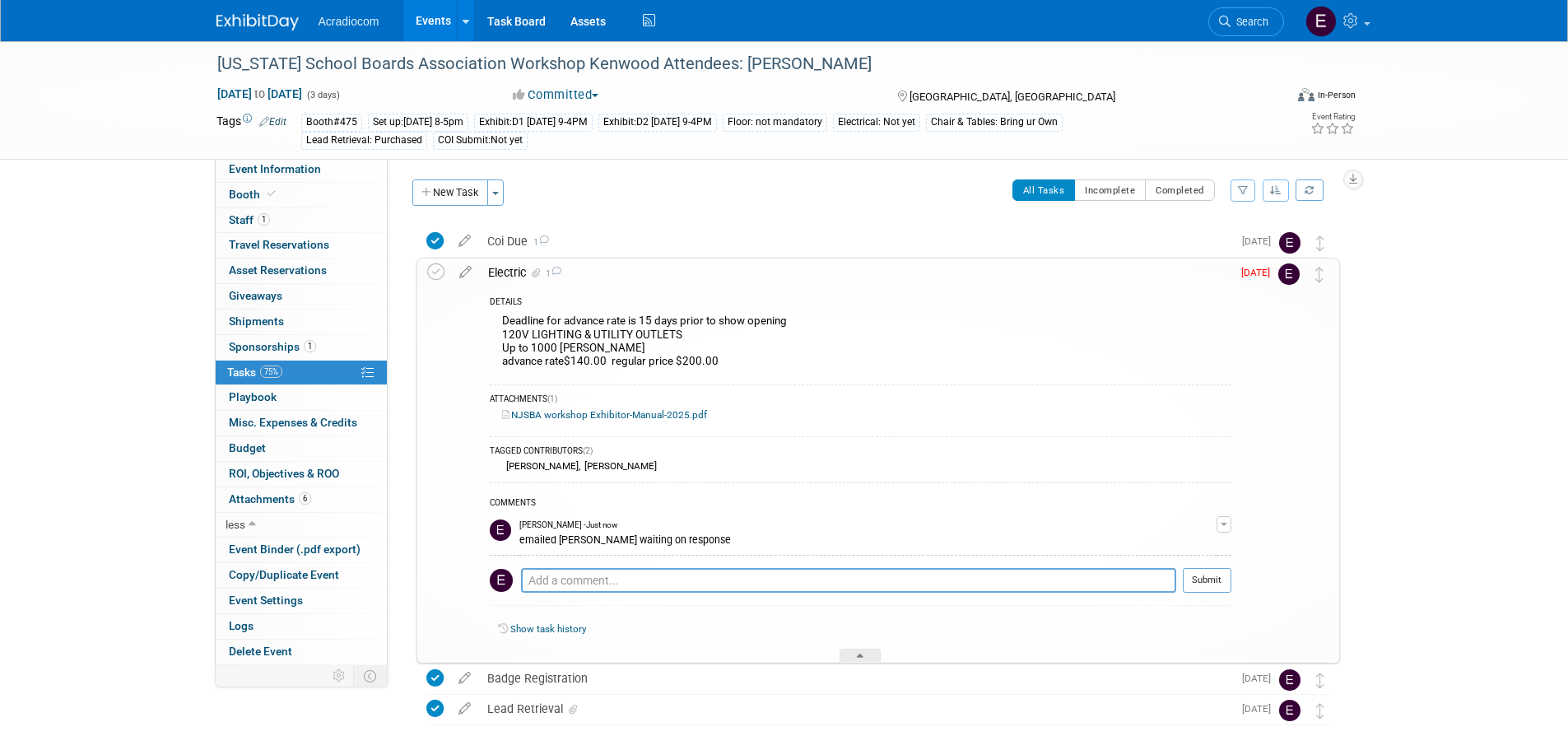
click at [276, 14] on img at bounding box center [257, 22] width 82 height 17
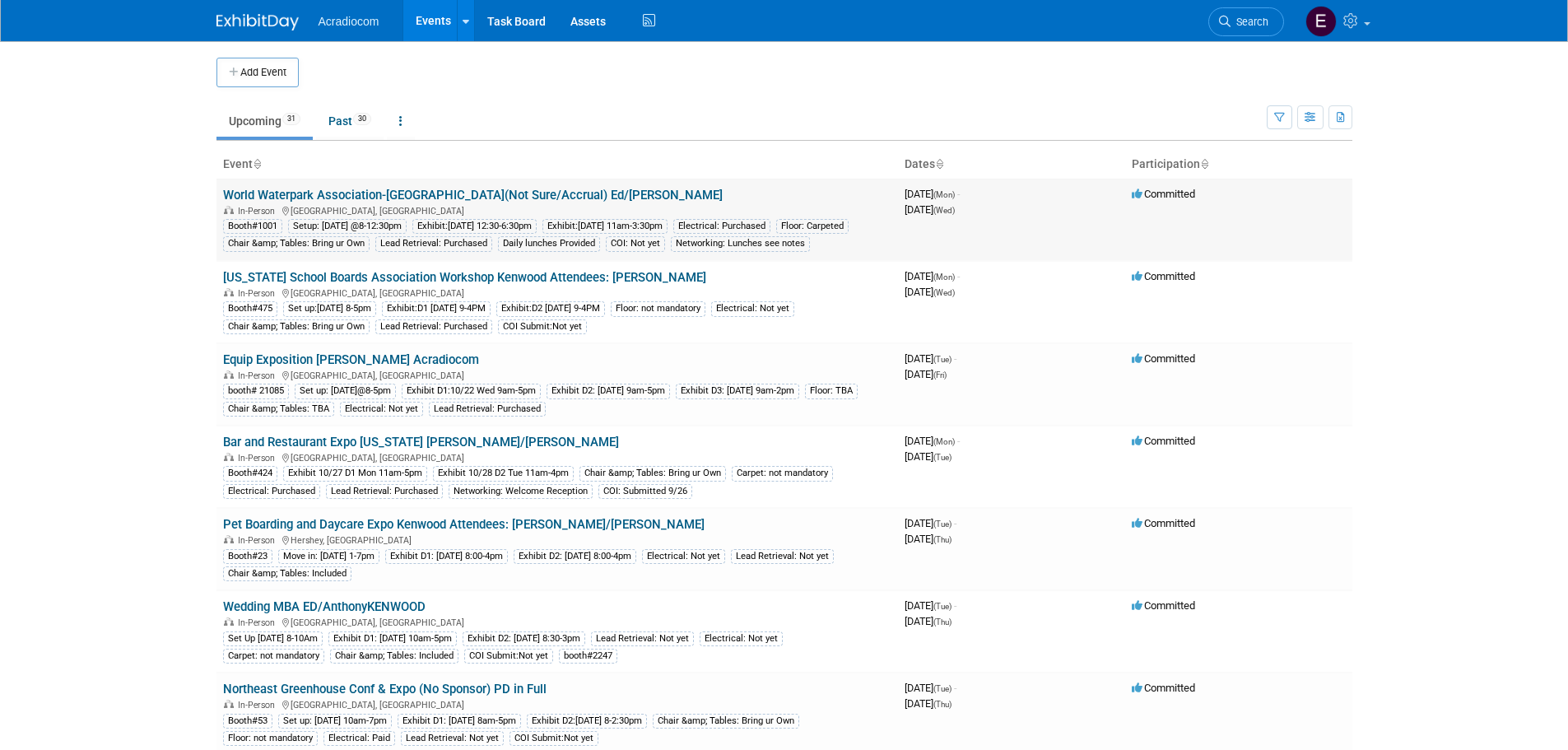
click at [418, 191] on link "World Waterpark Association-[GEOGRAPHIC_DATA](Not Sure/Accrual) Ed/[PERSON_NAME]" at bounding box center [473, 195] width 500 height 15
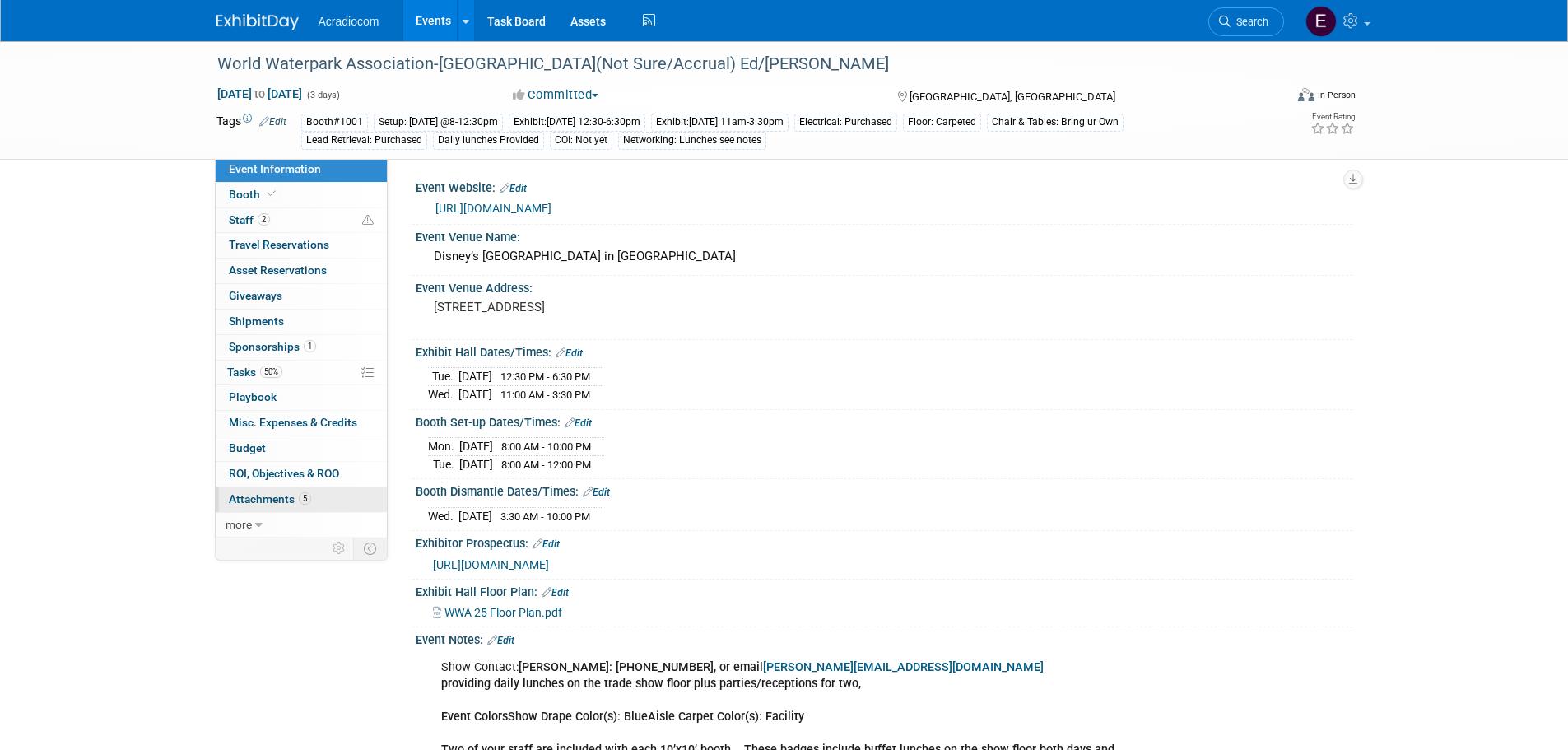
click at [271, 492] on span "Attachments 5" at bounding box center [270, 499] width 82 height 13
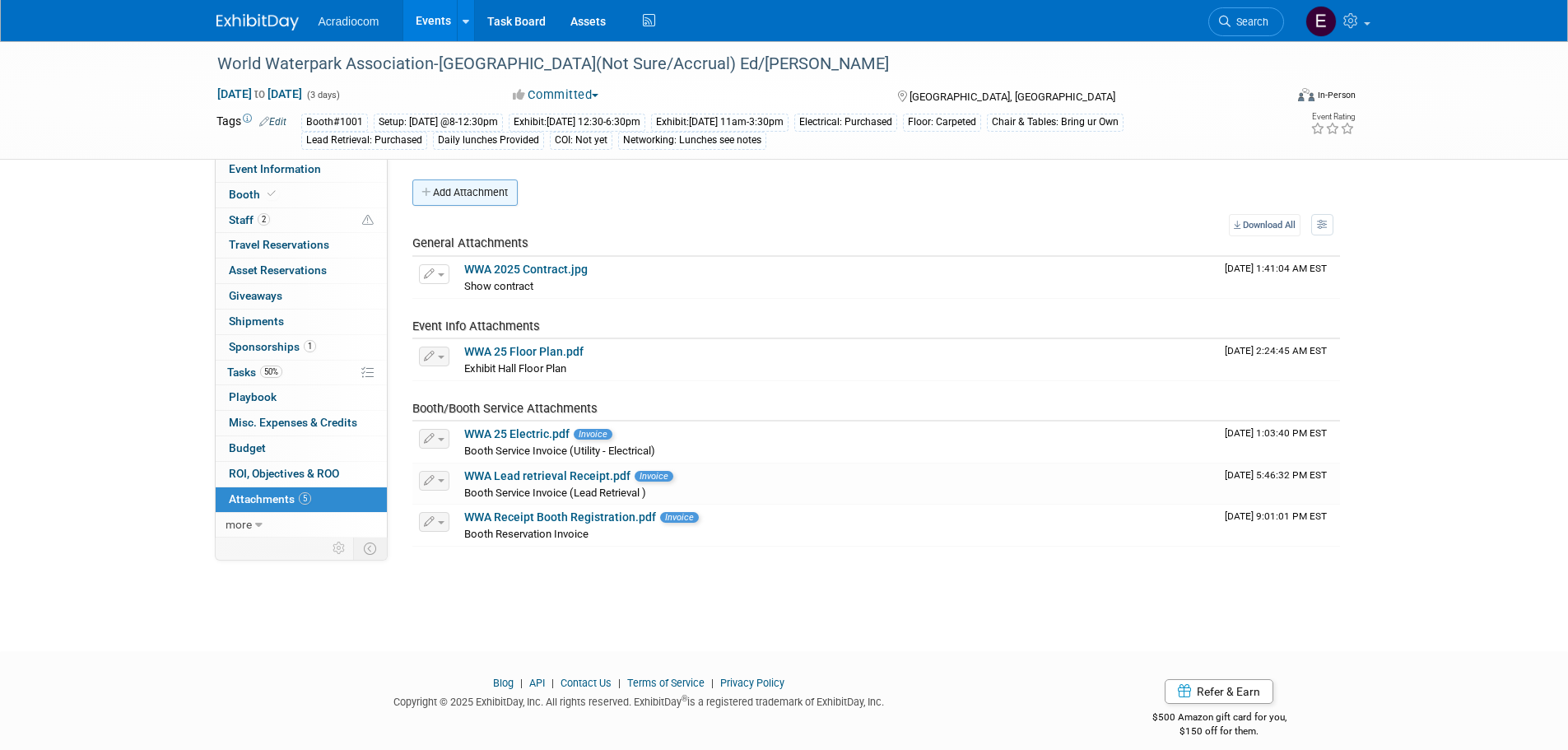
click at [490, 199] on button "Add Attachment" at bounding box center [465, 192] width 106 height 27
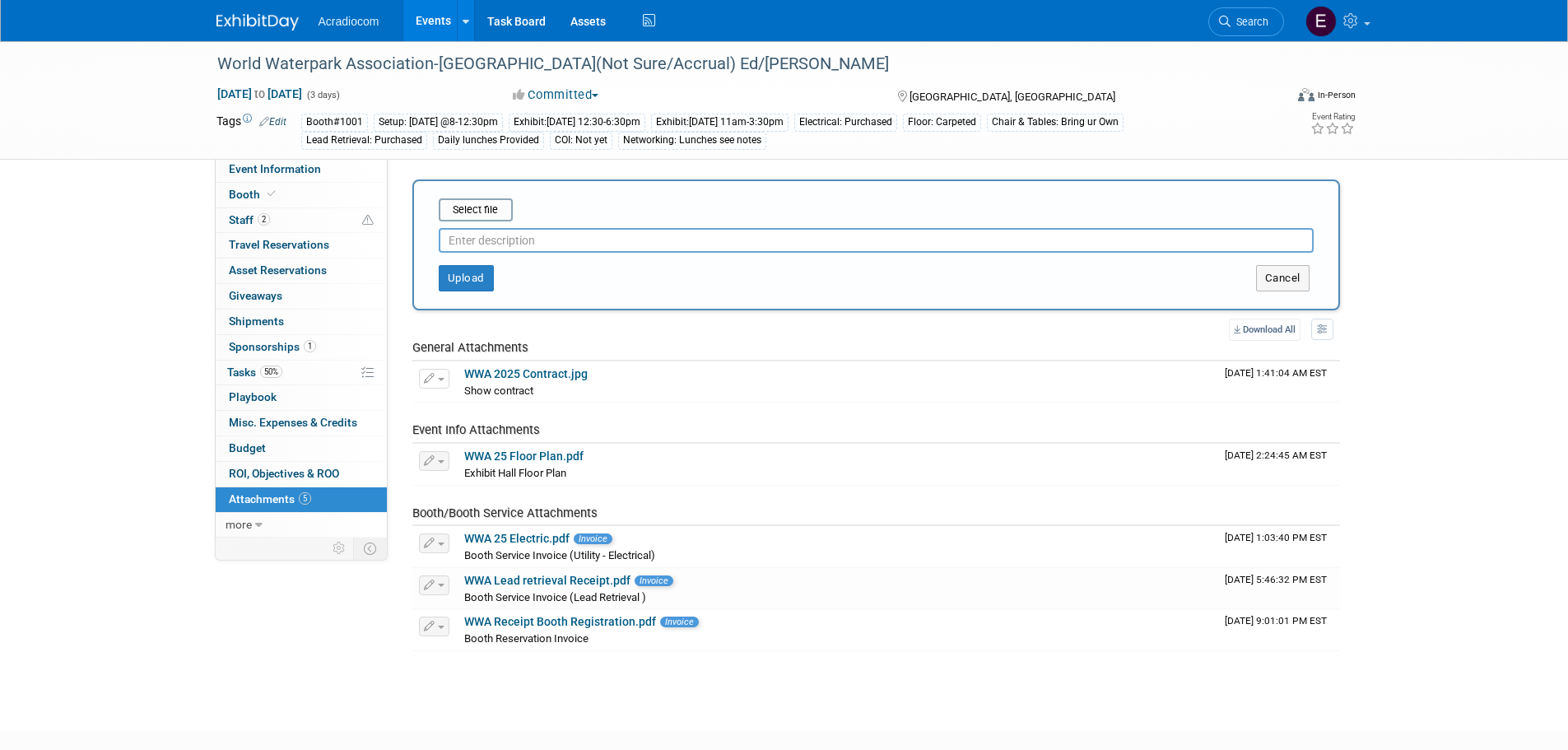
click at [490, 235] on input "text" at bounding box center [876, 241] width 875 height 25
type input "COI"
click at [495, 199] on div "Select file" at bounding box center [475, 210] width 74 height 23
click at [494, 203] on input "file" at bounding box center [413, 210] width 196 height 20
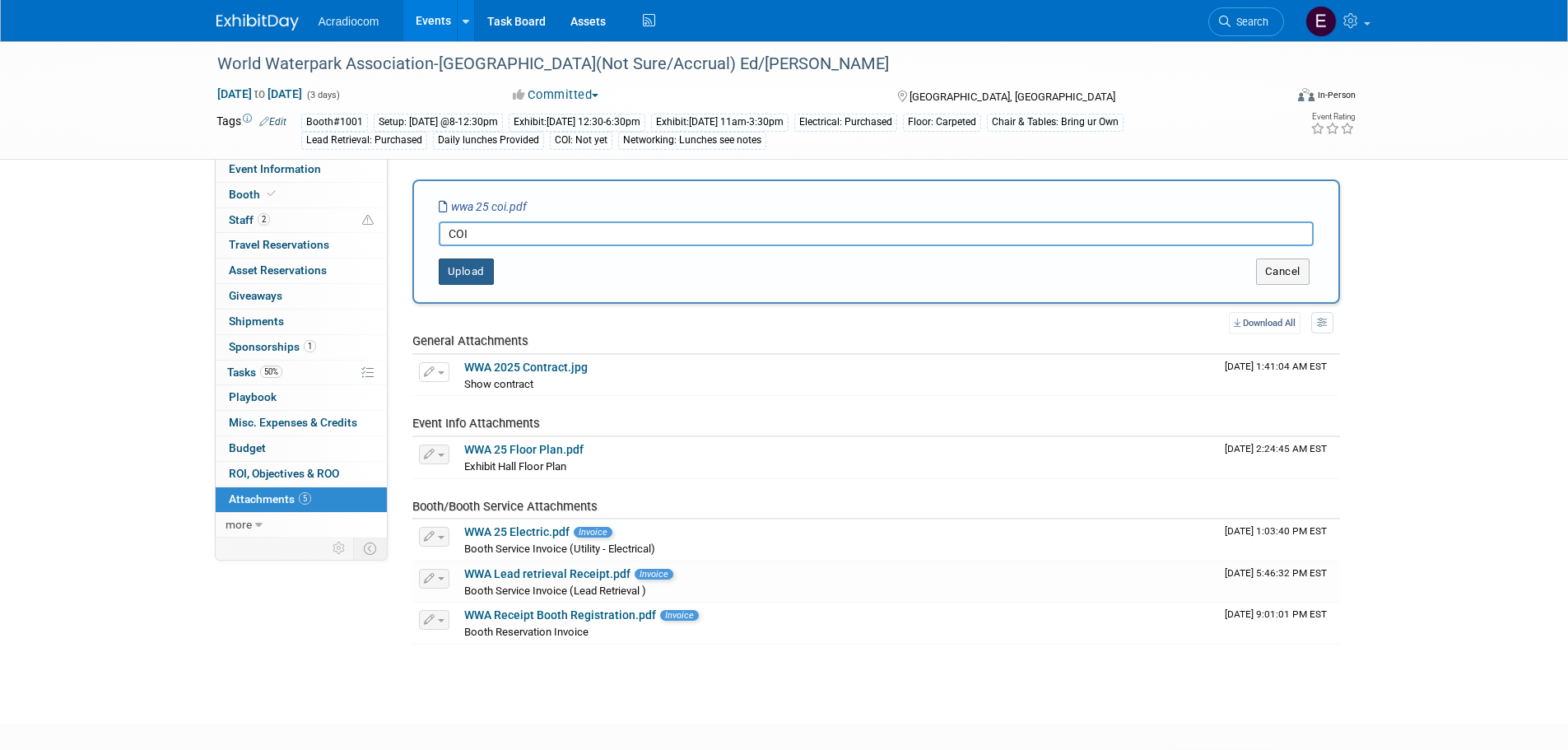
click at [451, 258] on button "Upload" at bounding box center [466, 271] width 55 height 27
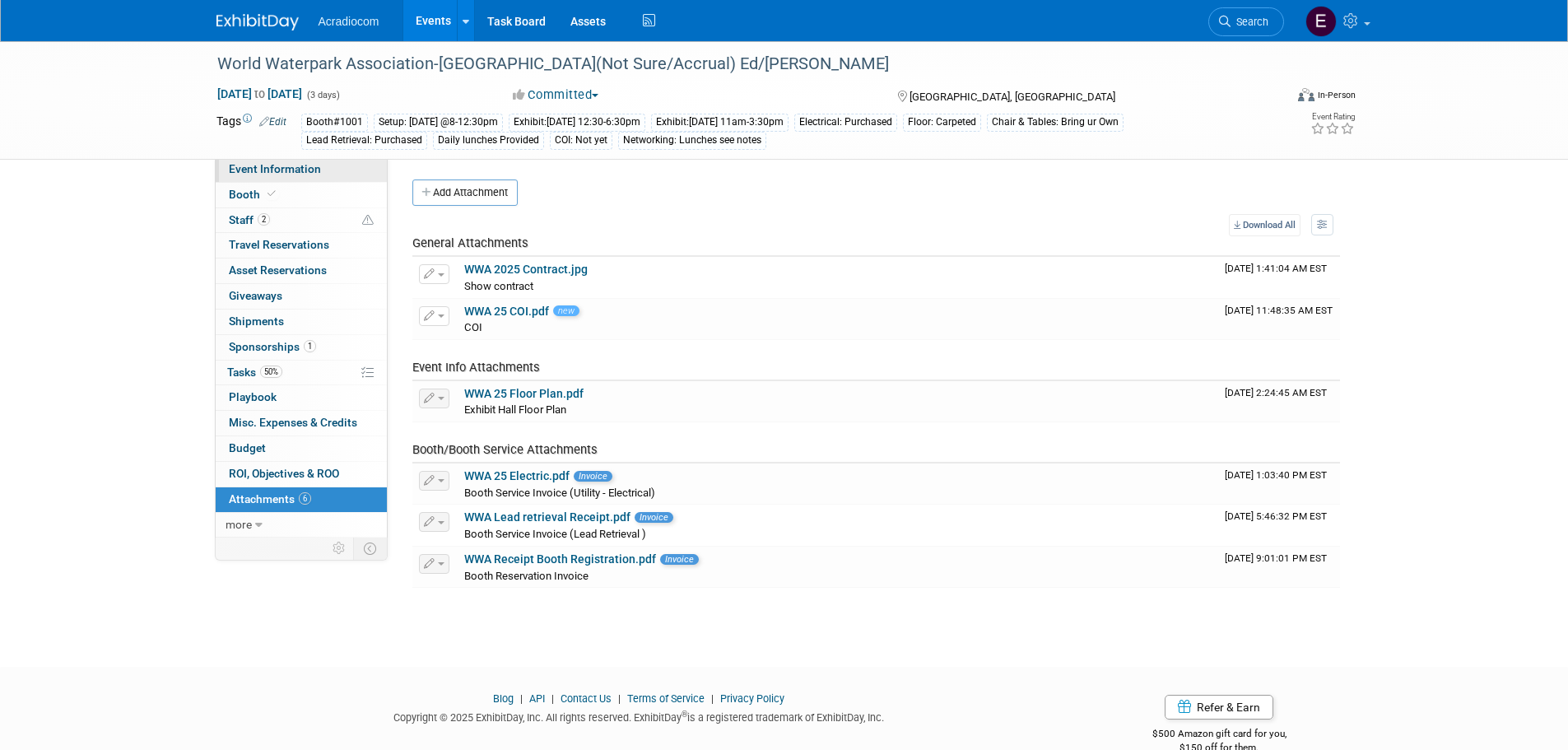
click at [261, 169] on span "Event Information" at bounding box center [275, 169] width 92 height 13
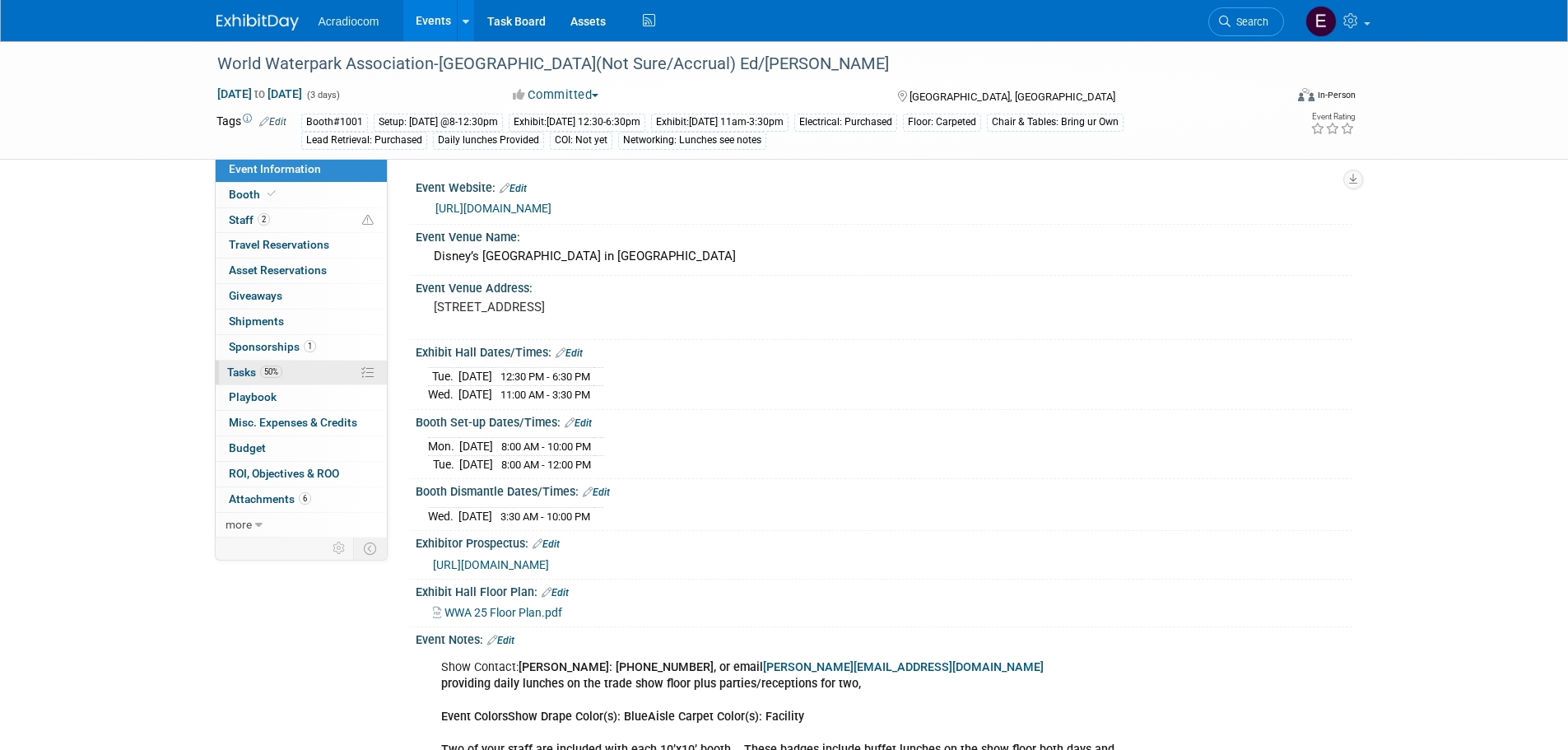
click at [279, 370] on span "50%" at bounding box center [271, 371] width 22 height 12
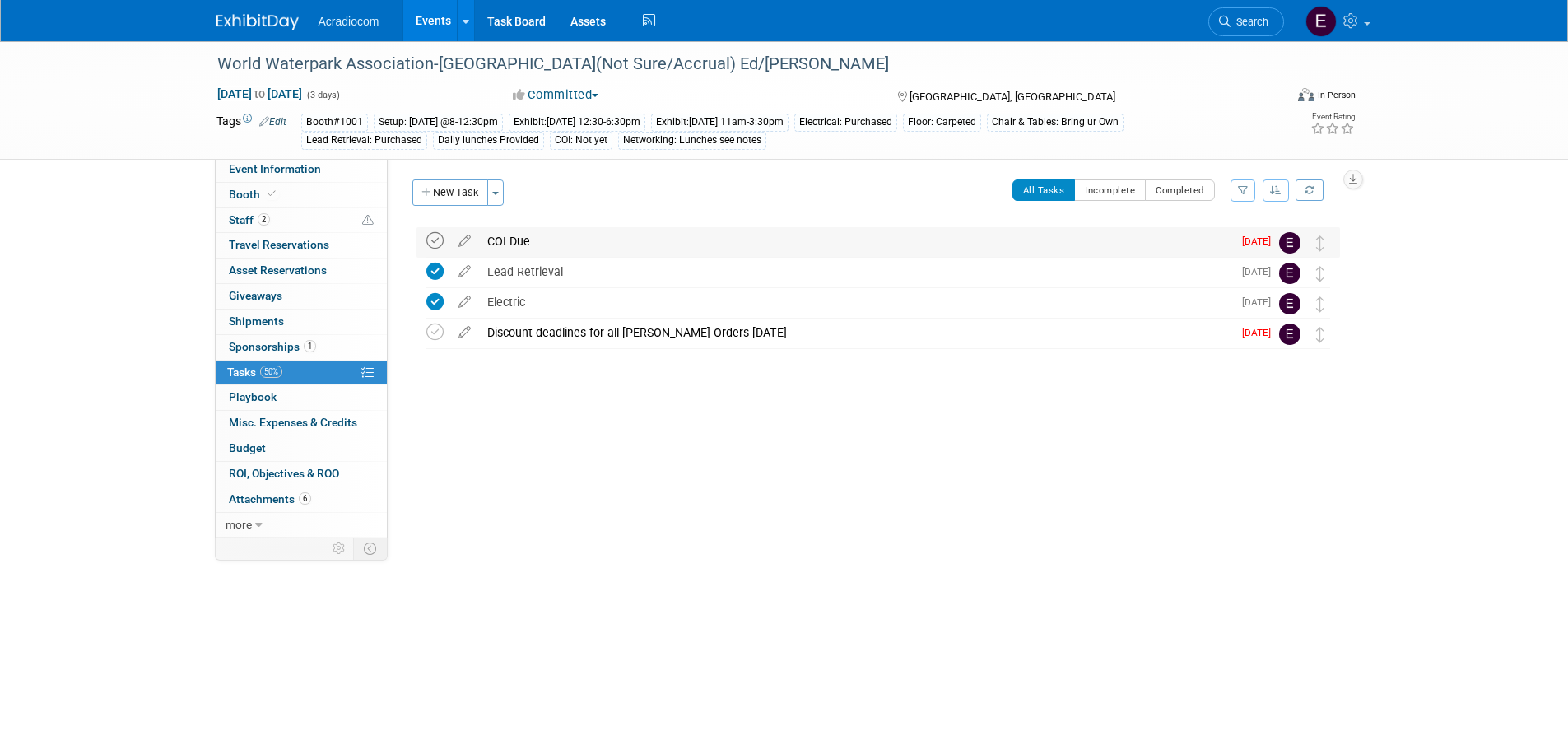
click at [441, 233] on icon at bounding box center [435, 241] width 17 height 17
click at [745, 129] on div "Exhibit:[DATE] 11am-3:30pm" at bounding box center [719, 122] width 137 height 17
click at [285, 116] on link "Edit" at bounding box center [272, 122] width 27 height 12
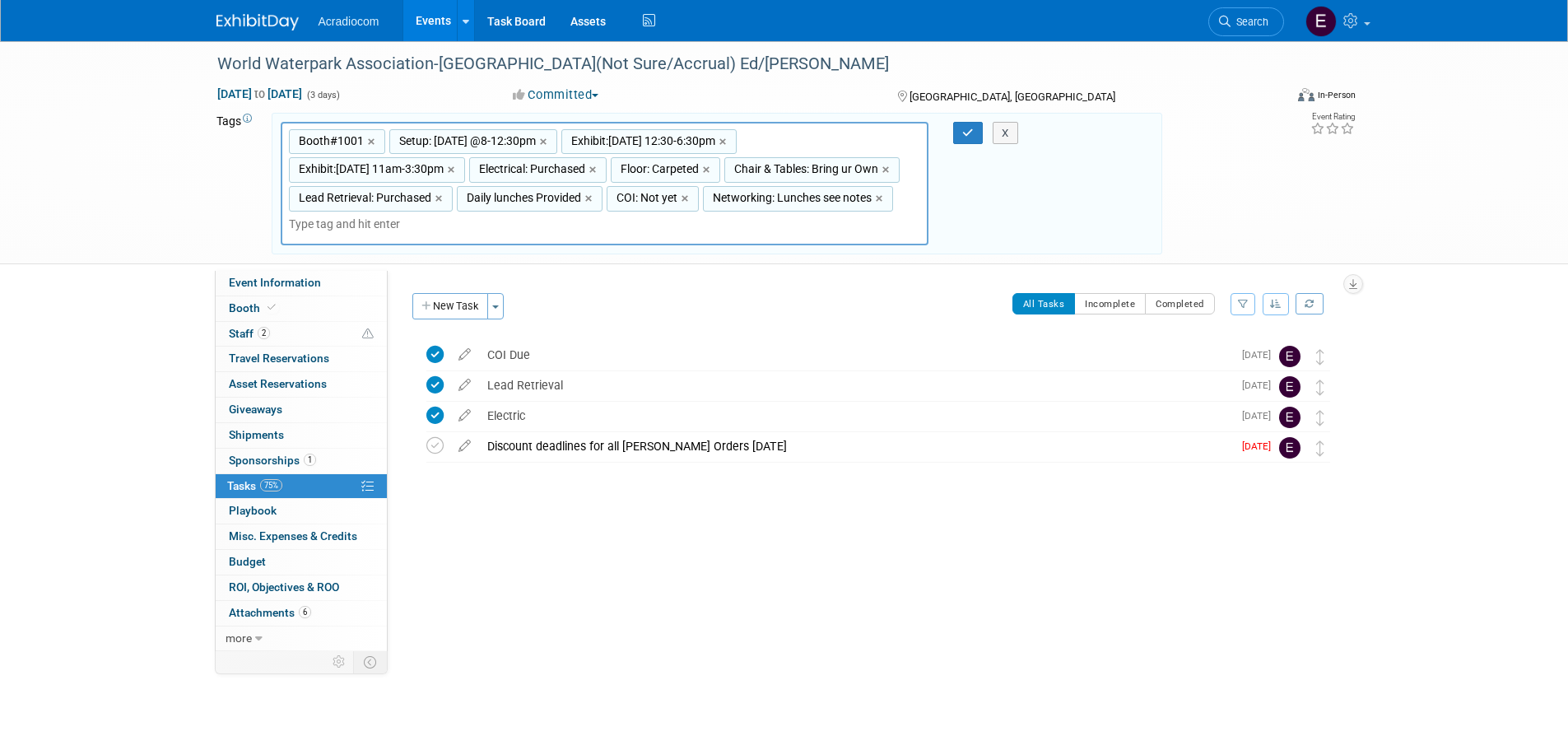
click at [678, 196] on span "COI: Not yet" at bounding box center [645, 197] width 64 height 17
type input "COI: Not yet"
click at [678, 196] on span "COI: Not yet" at bounding box center [645, 197] width 64 height 17
type input "COI: Not yet"
click at [739, 200] on input "COI: Not yet" at bounding box center [673, 201] width 132 height 17
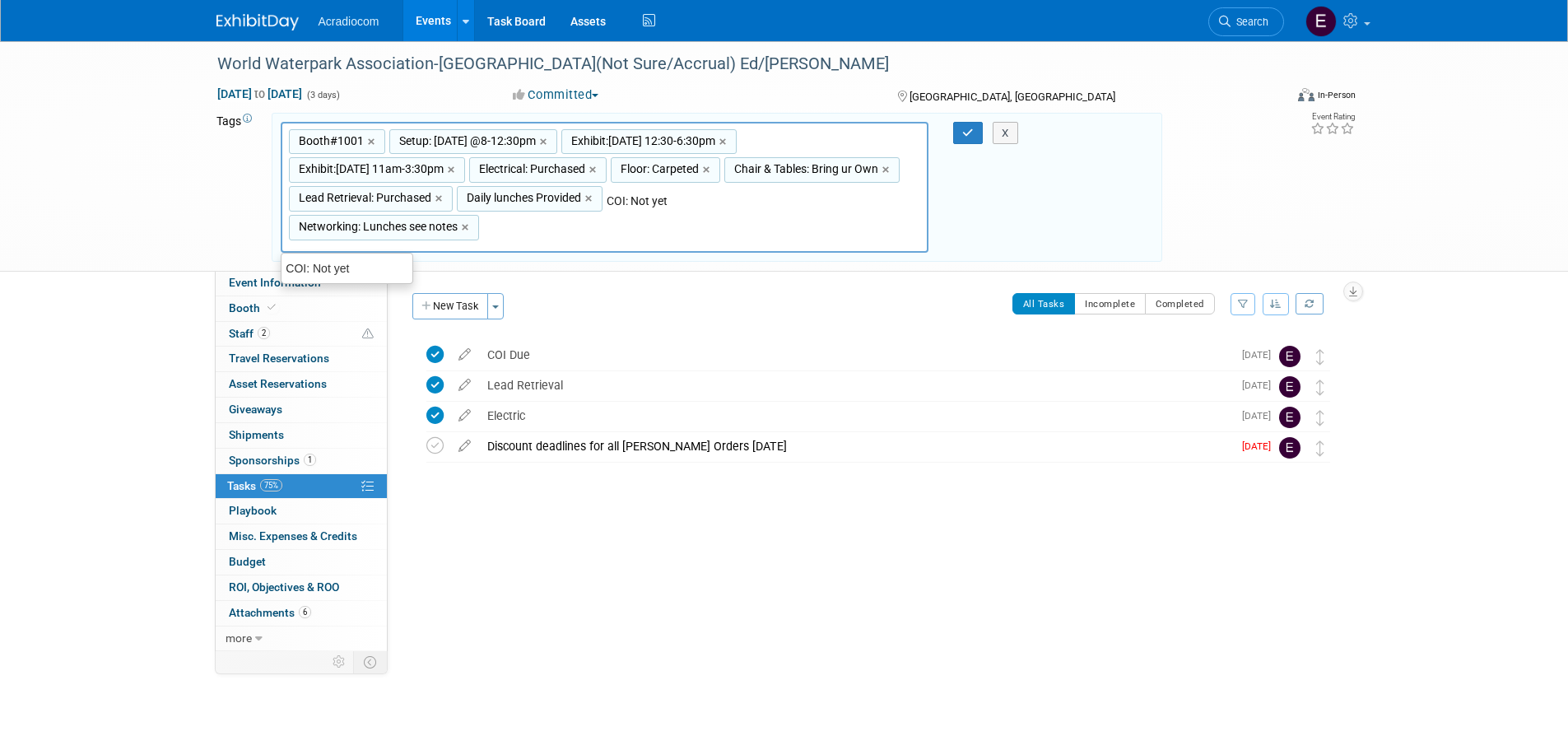
click at [739, 200] on input "COI: Not yet" at bounding box center [673, 201] width 132 height 17
type input "COI: submitted 10/10"
type input "Booth#1001, Setup: Tue 10/21 @8-12:30pm, Exhibit:10/21 Tue 12:30-6:30pm, Exhibi…"
click at [964, 143] on button "button" at bounding box center [968, 133] width 30 height 23
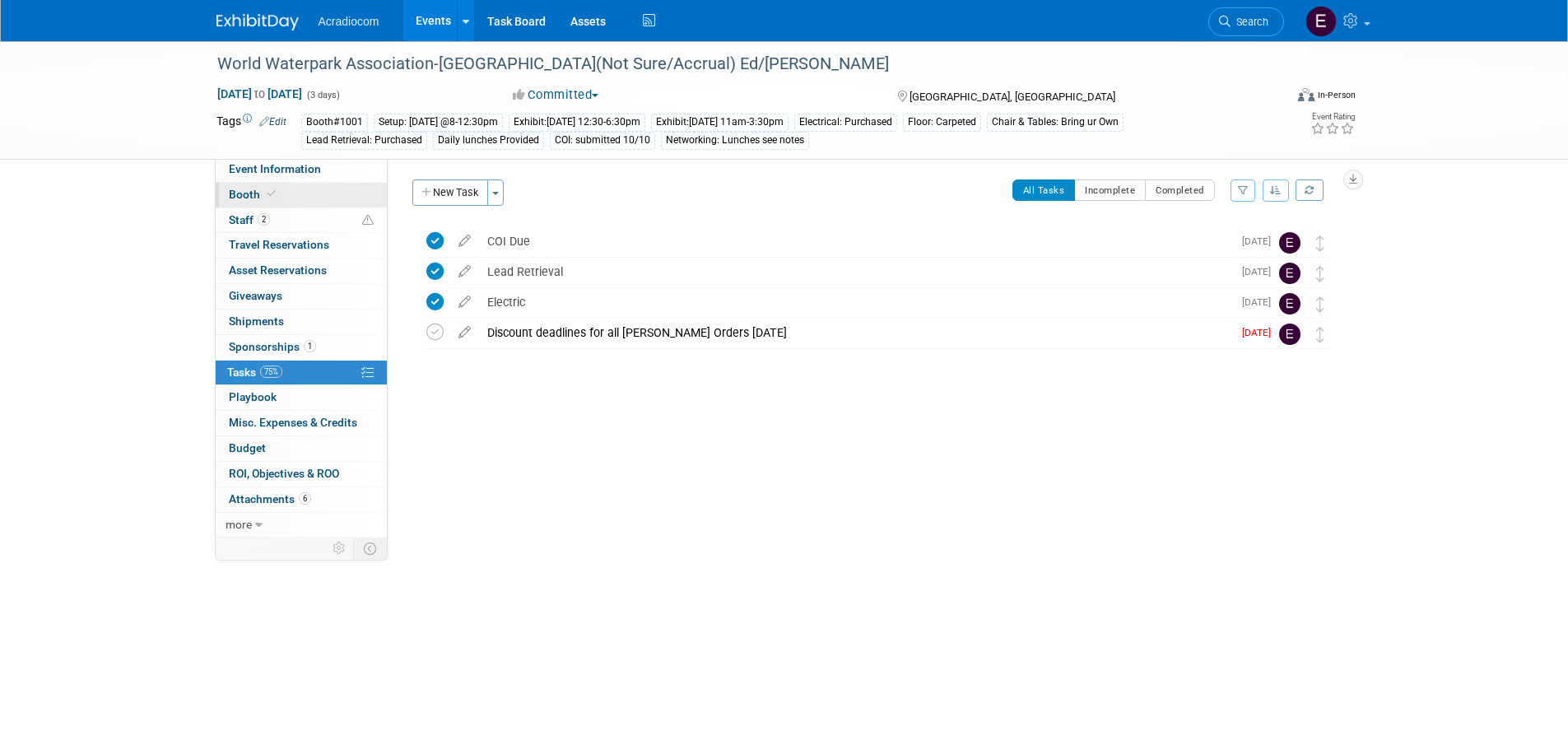
click at [291, 196] on link "Booth" at bounding box center [301, 195] width 172 height 25
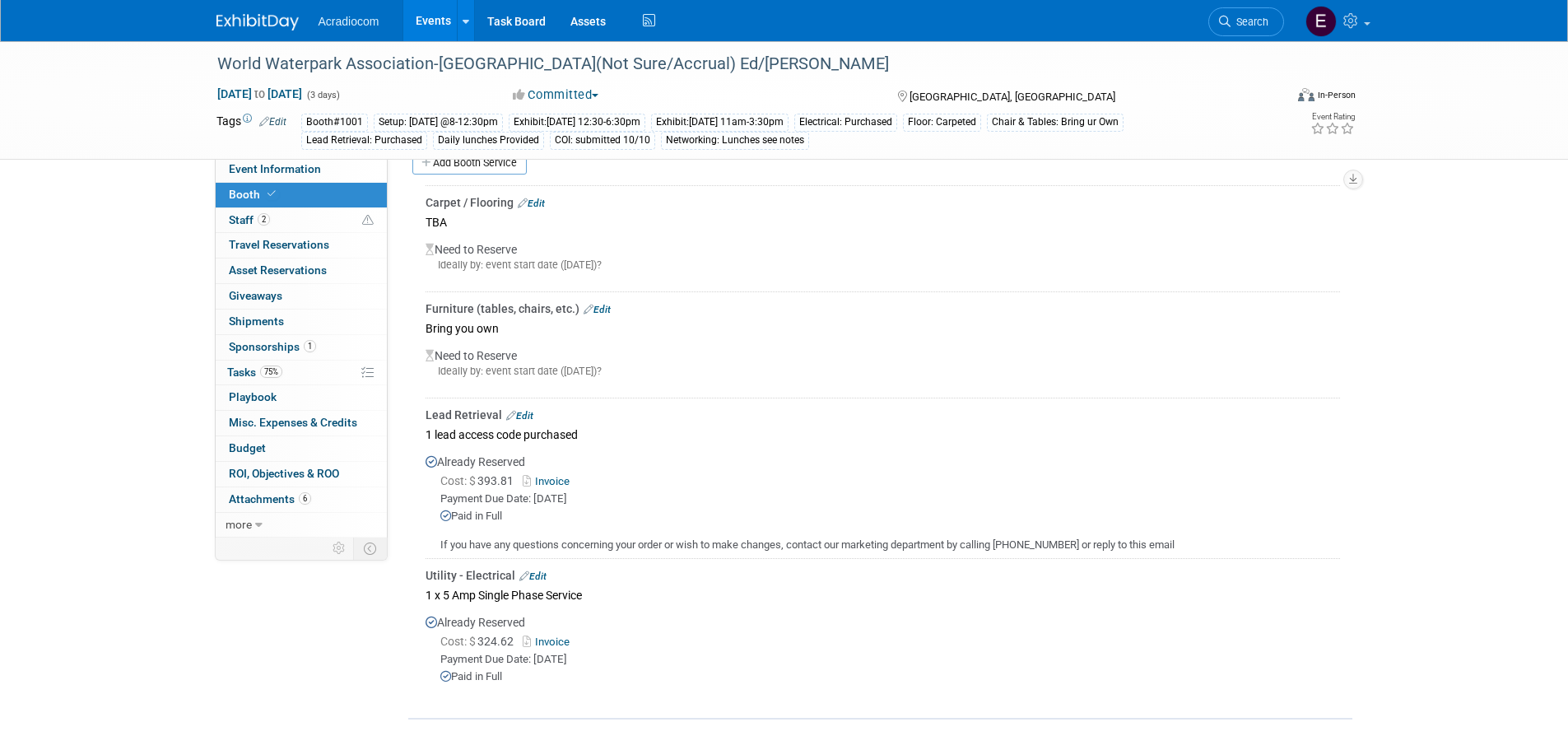
scroll to position [6, 0]
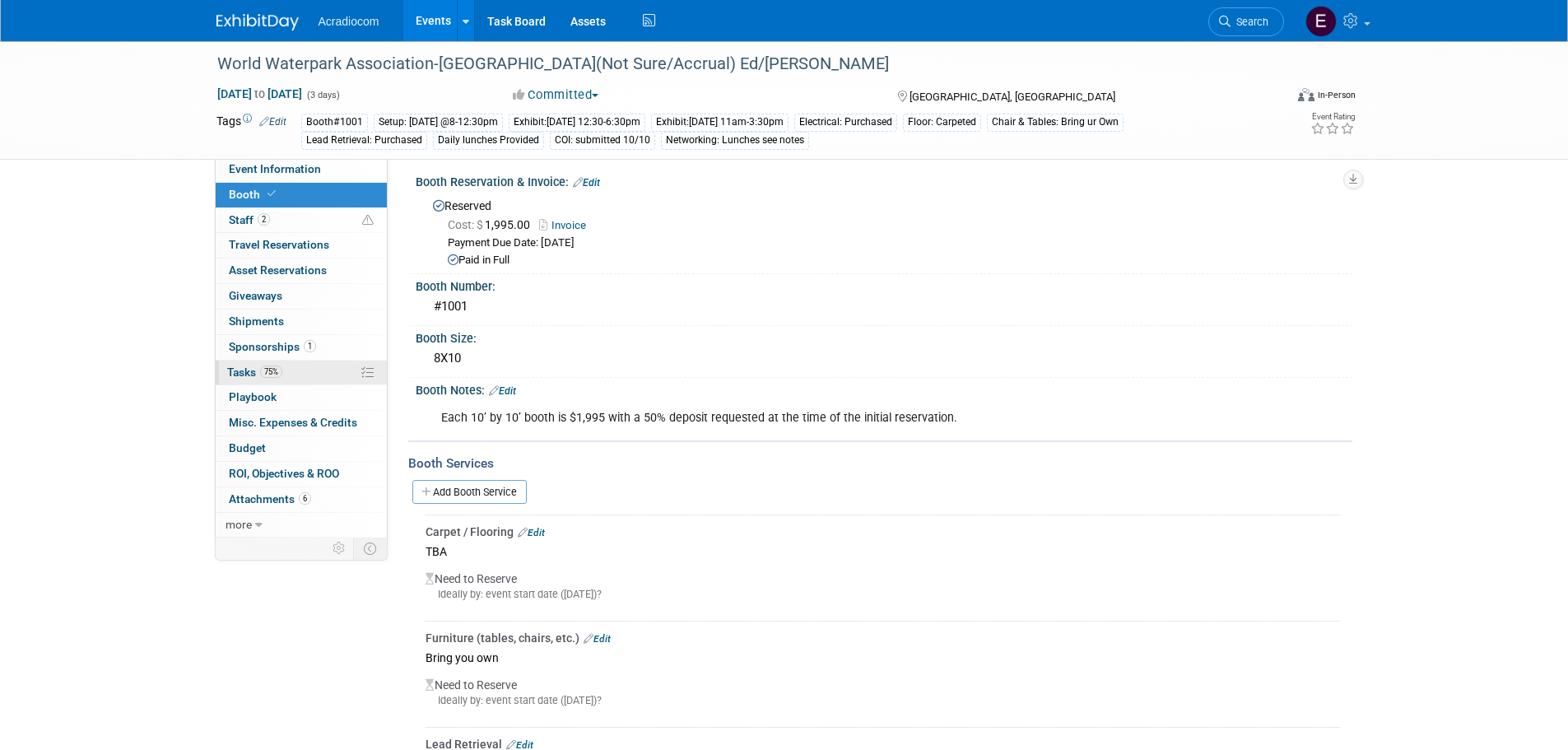
click at [292, 379] on link "75% Tasks 75%" at bounding box center [301, 373] width 172 height 25
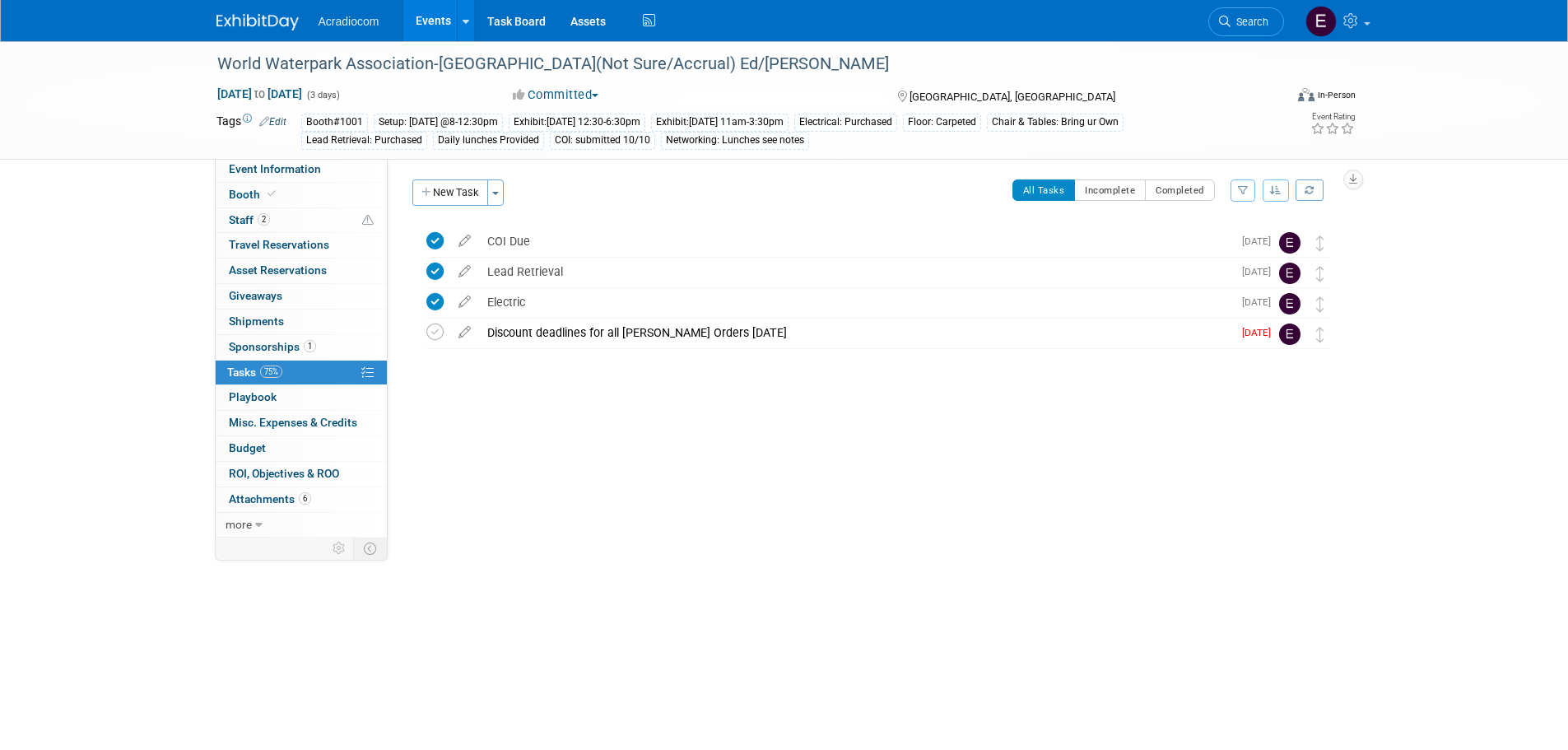
click at [236, 22] on img at bounding box center [257, 22] width 82 height 17
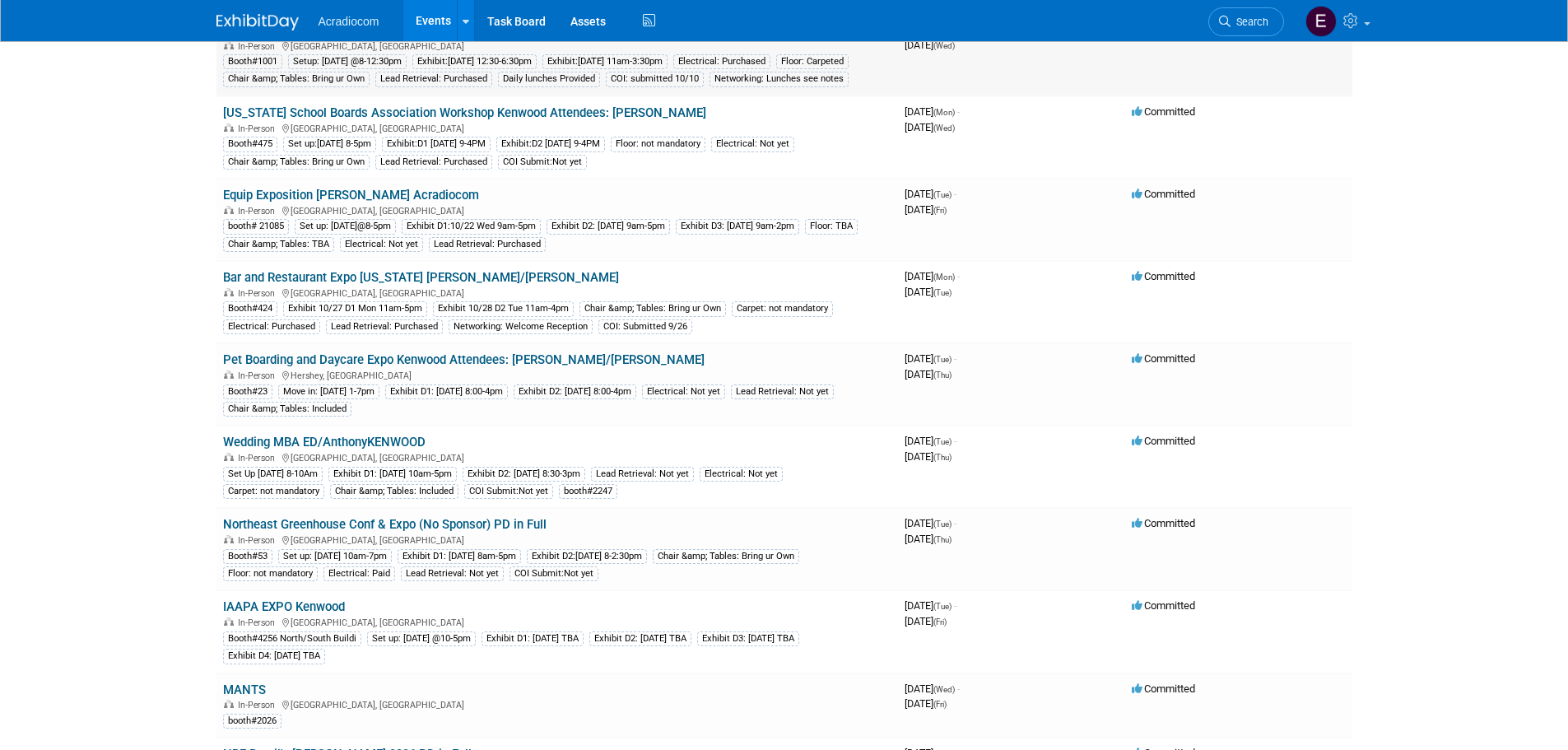
scroll to position [82, 0]
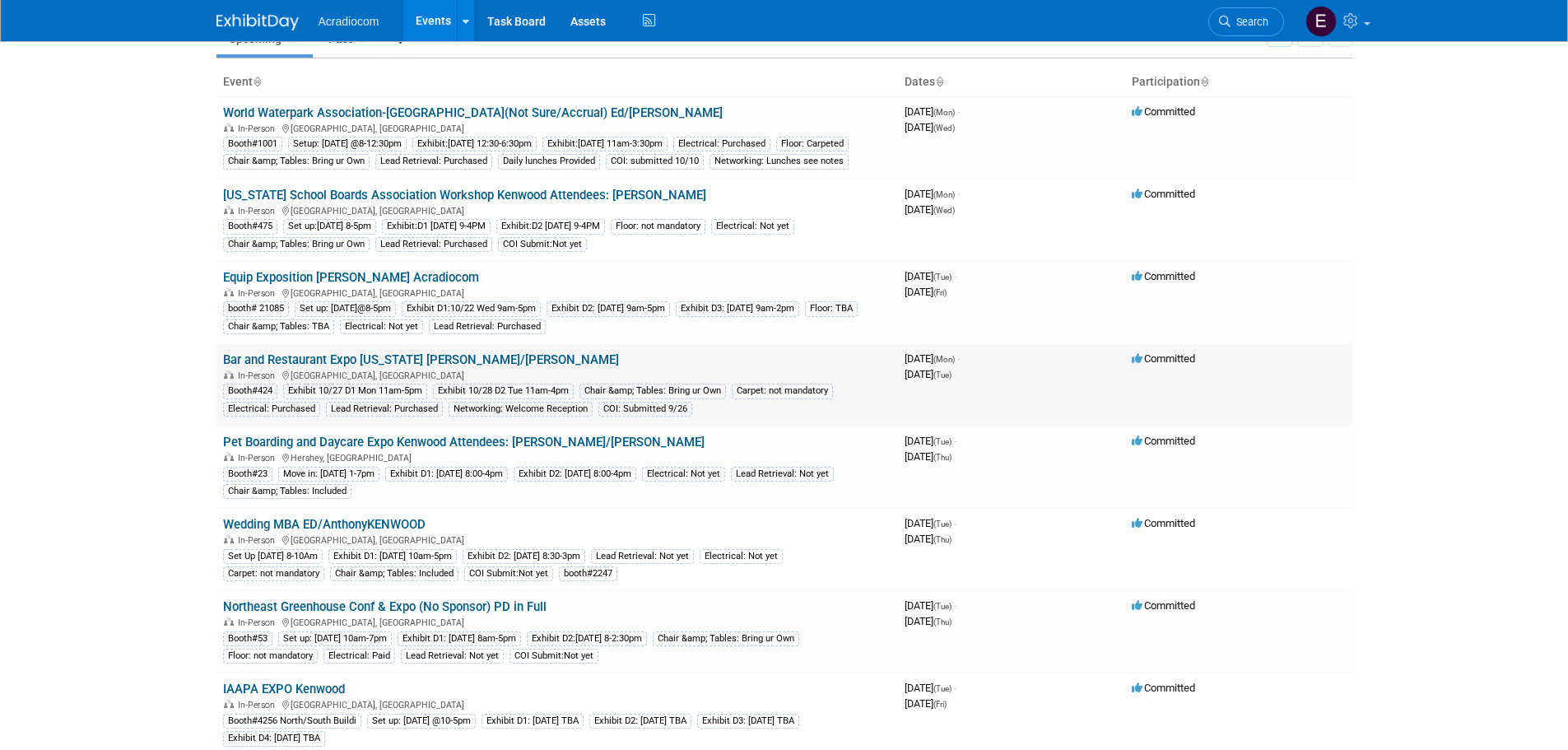
click at [369, 367] on link "Bar and Restaurant Expo [US_STATE] [PERSON_NAME]/[PERSON_NAME]" at bounding box center [421, 360] width 396 height 15
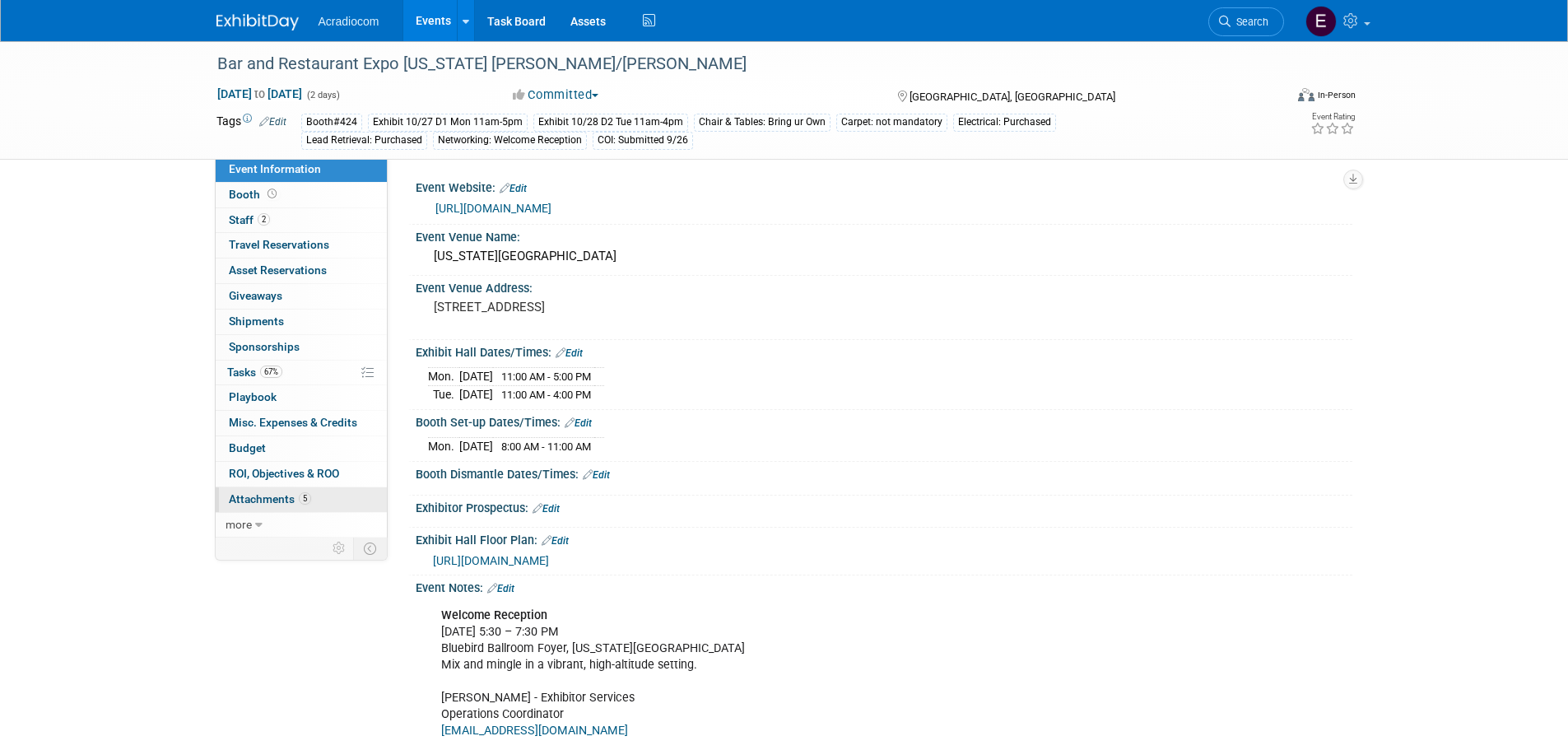
click at [307, 503] on span "5" at bounding box center [305, 498] width 12 height 12
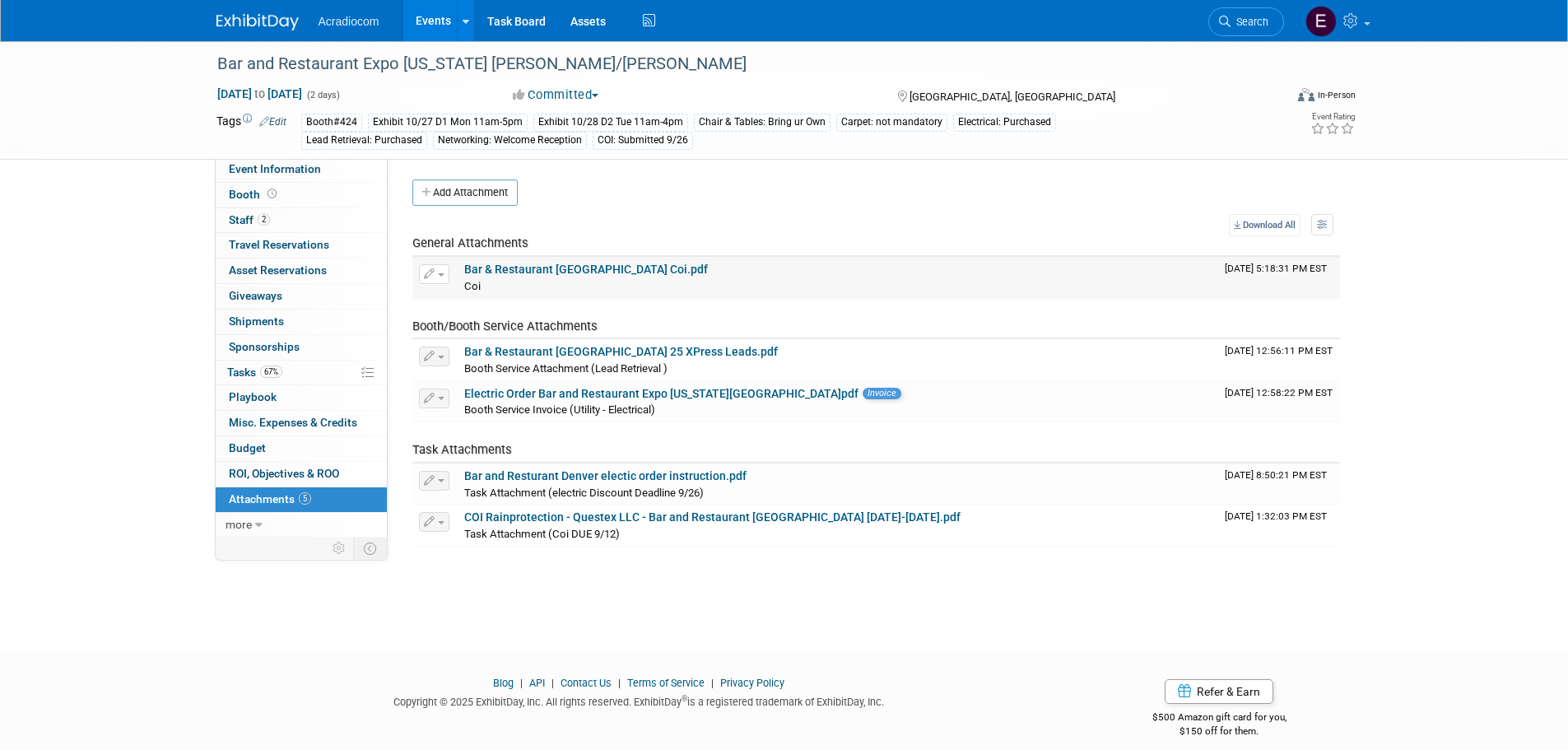
click at [522, 272] on link "Bar & Restaurant Denver Coi.pdf" at bounding box center [586, 269] width 244 height 13
click at [271, 23] on img at bounding box center [257, 22] width 82 height 17
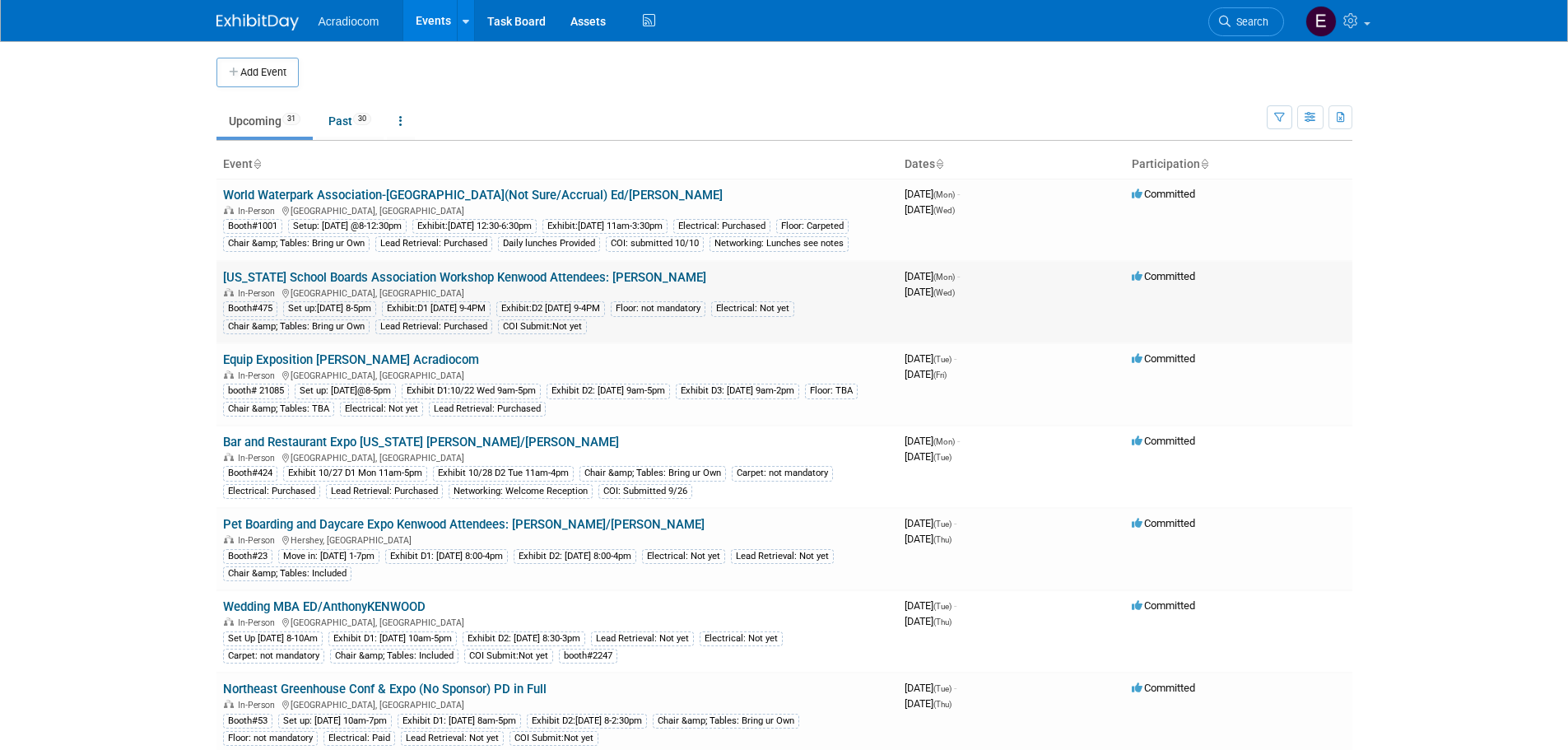
click at [286, 285] on link "[US_STATE] School Boards Association Workshop Kenwood Attendees: [PERSON_NAME]" at bounding box center [465, 277] width 483 height 15
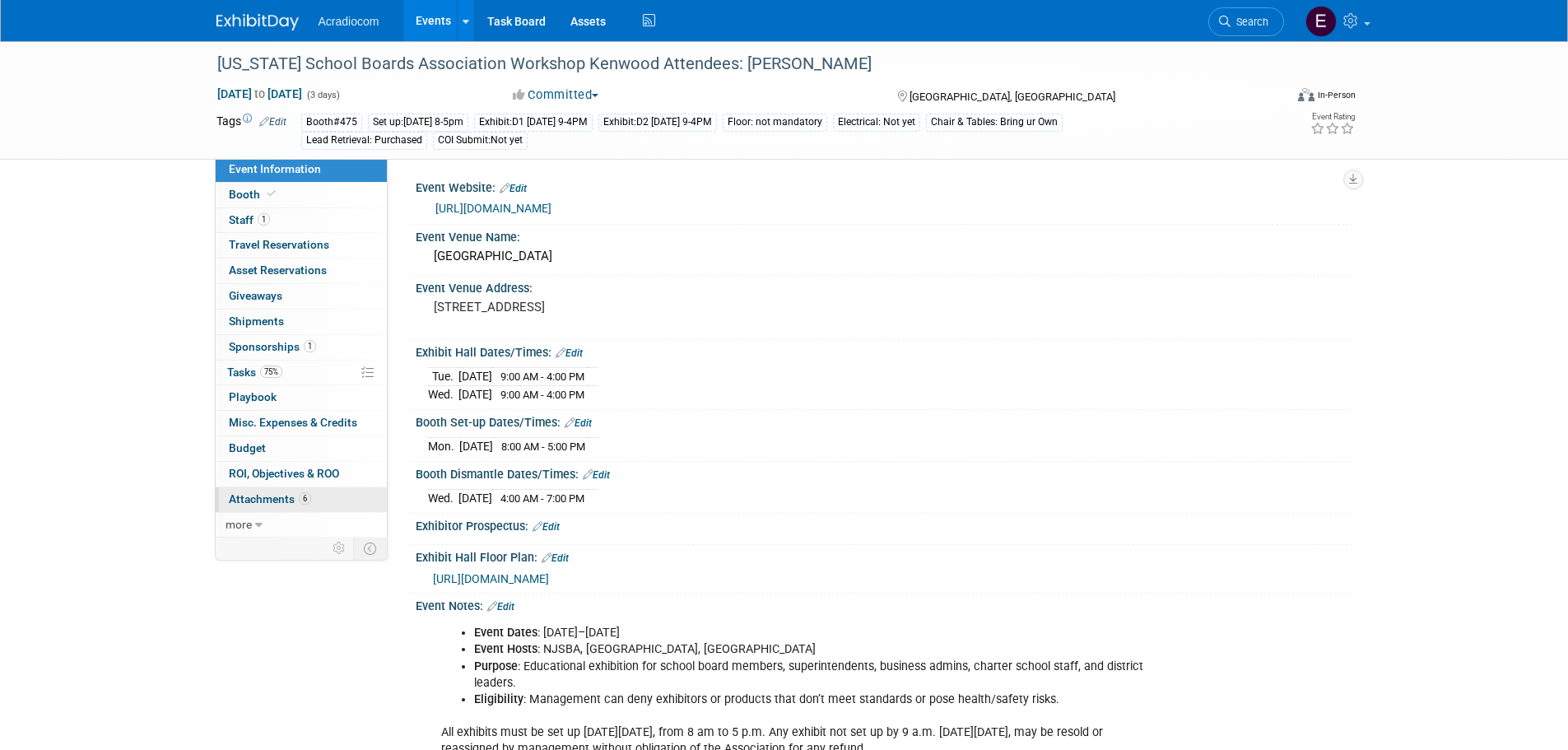
click at [288, 493] on span "Attachments 6" at bounding box center [270, 499] width 82 height 13
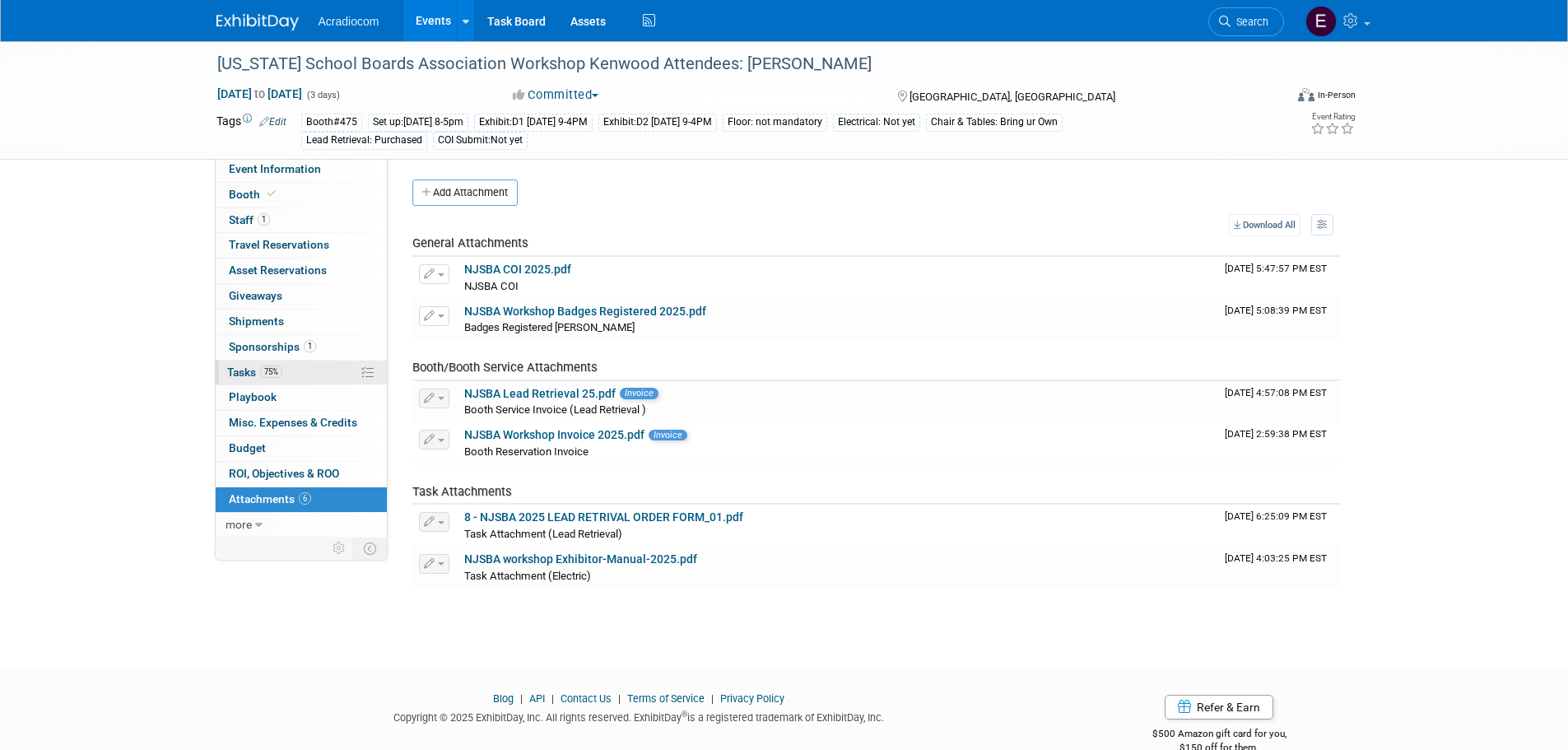
click at [276, 376] on span "75%" at bounding box center [271, 371] width 22 height 12
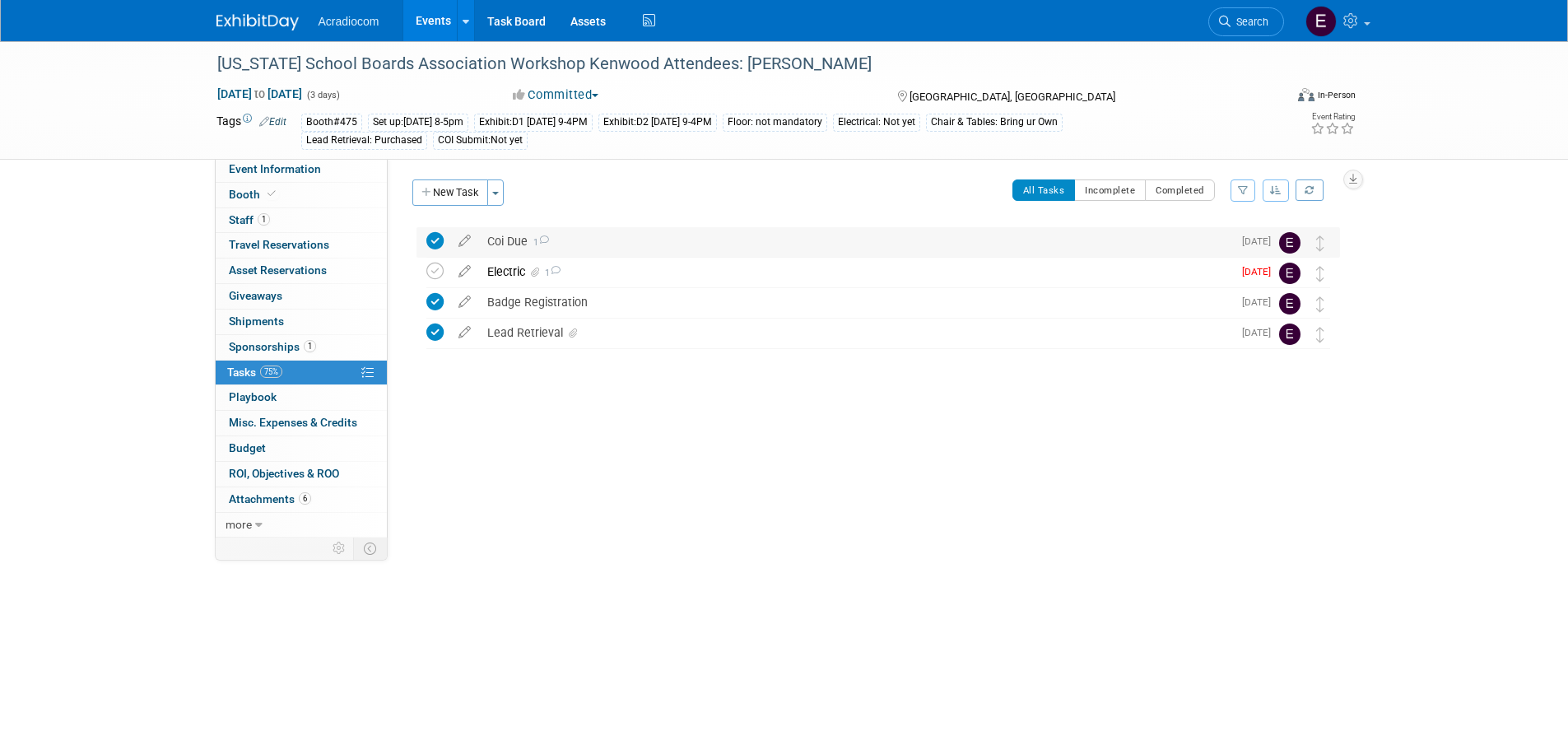
click at [508, 243] on div "Coi Due 1" at bounding box center [855, 241] width 753 height 28
